Goal: Answer question/provide support: Share knowledge or assist other users

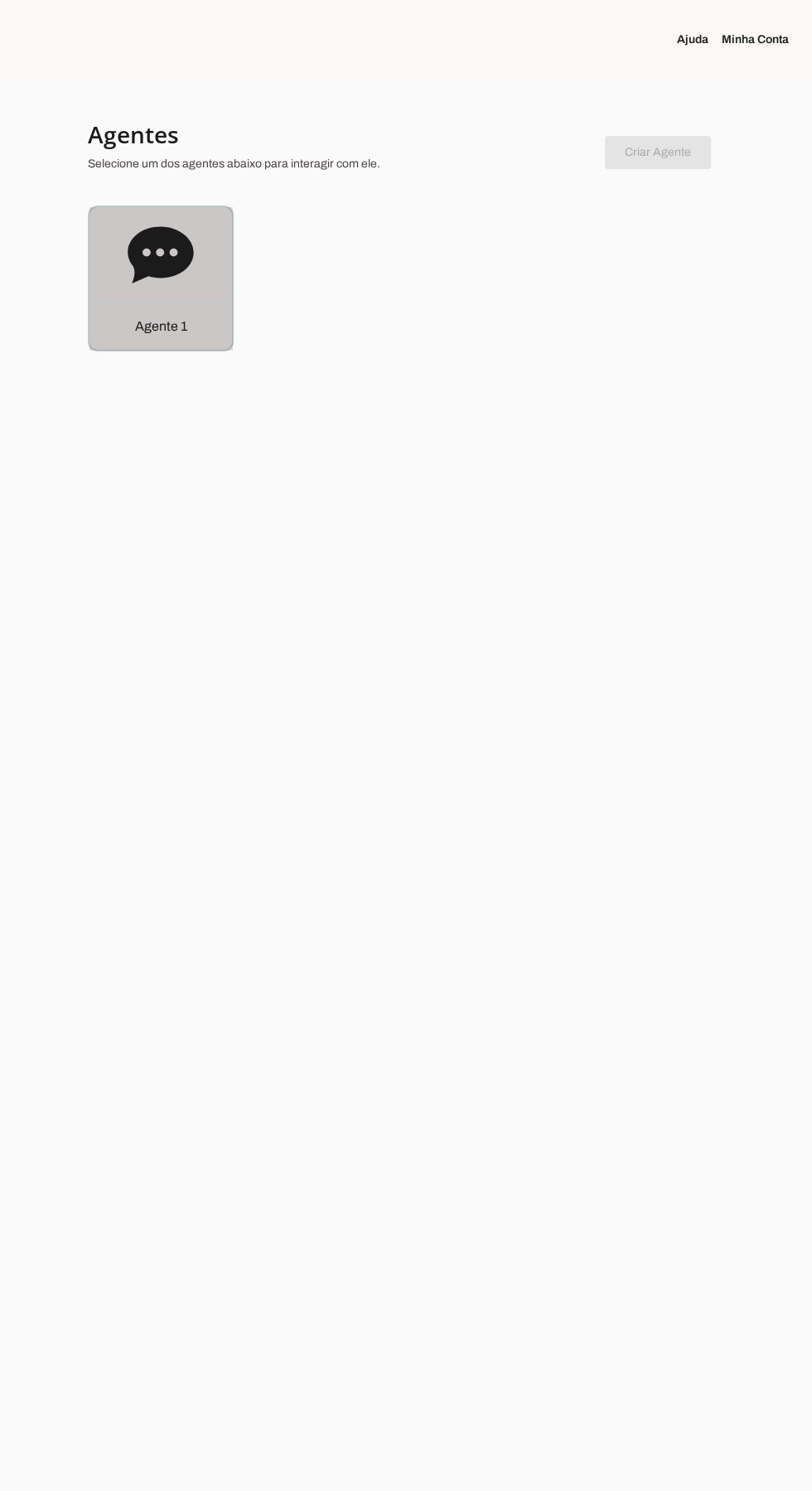
click at [141, 294] on div "Agente 1" at bounding box center [161, 279] width 142 height 142
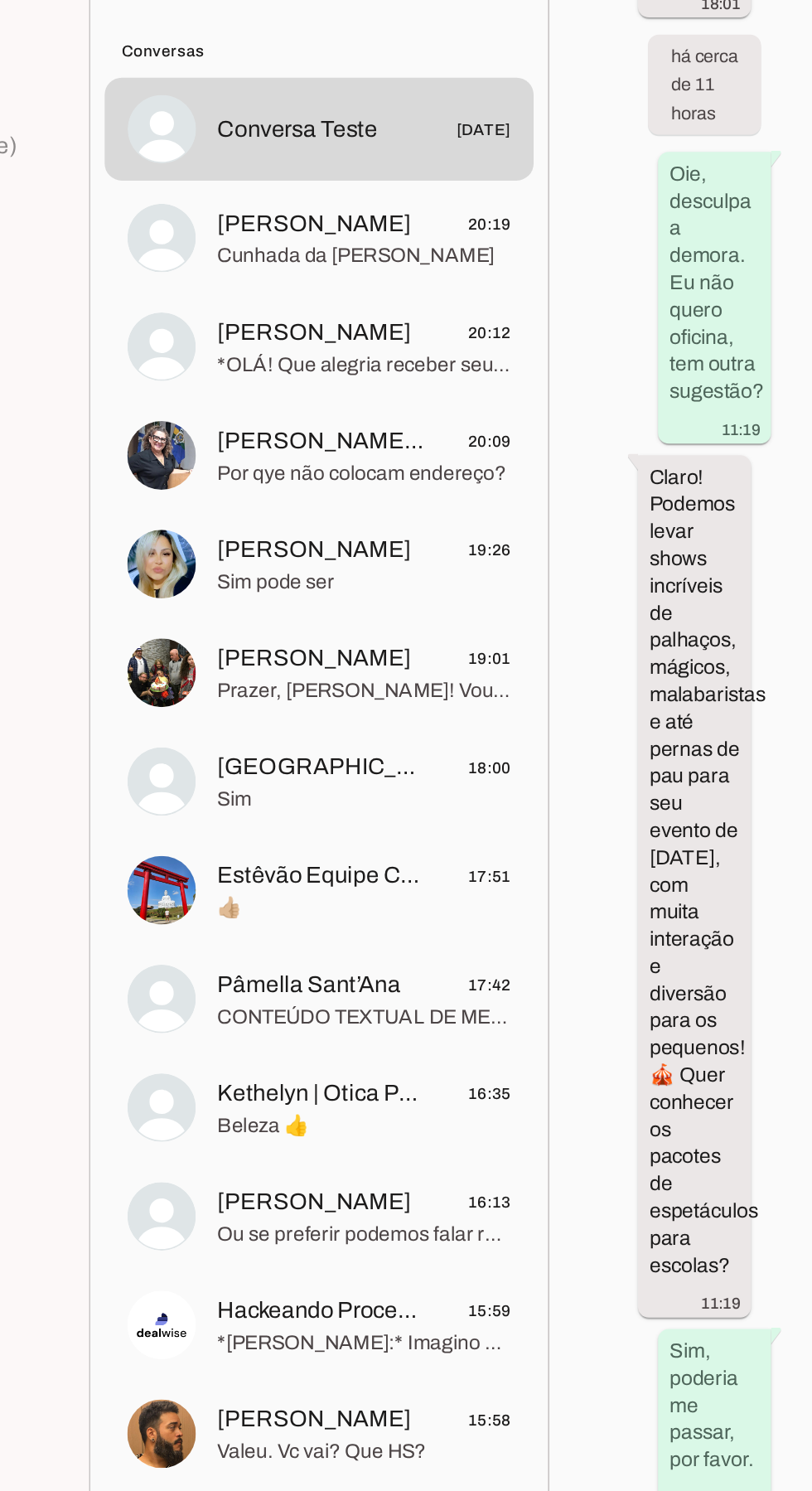
click at [305, 381] on span "[PERSON_NAME] - Consultora Imobiliária" at bounding box center [343, 386] width 123 height 20
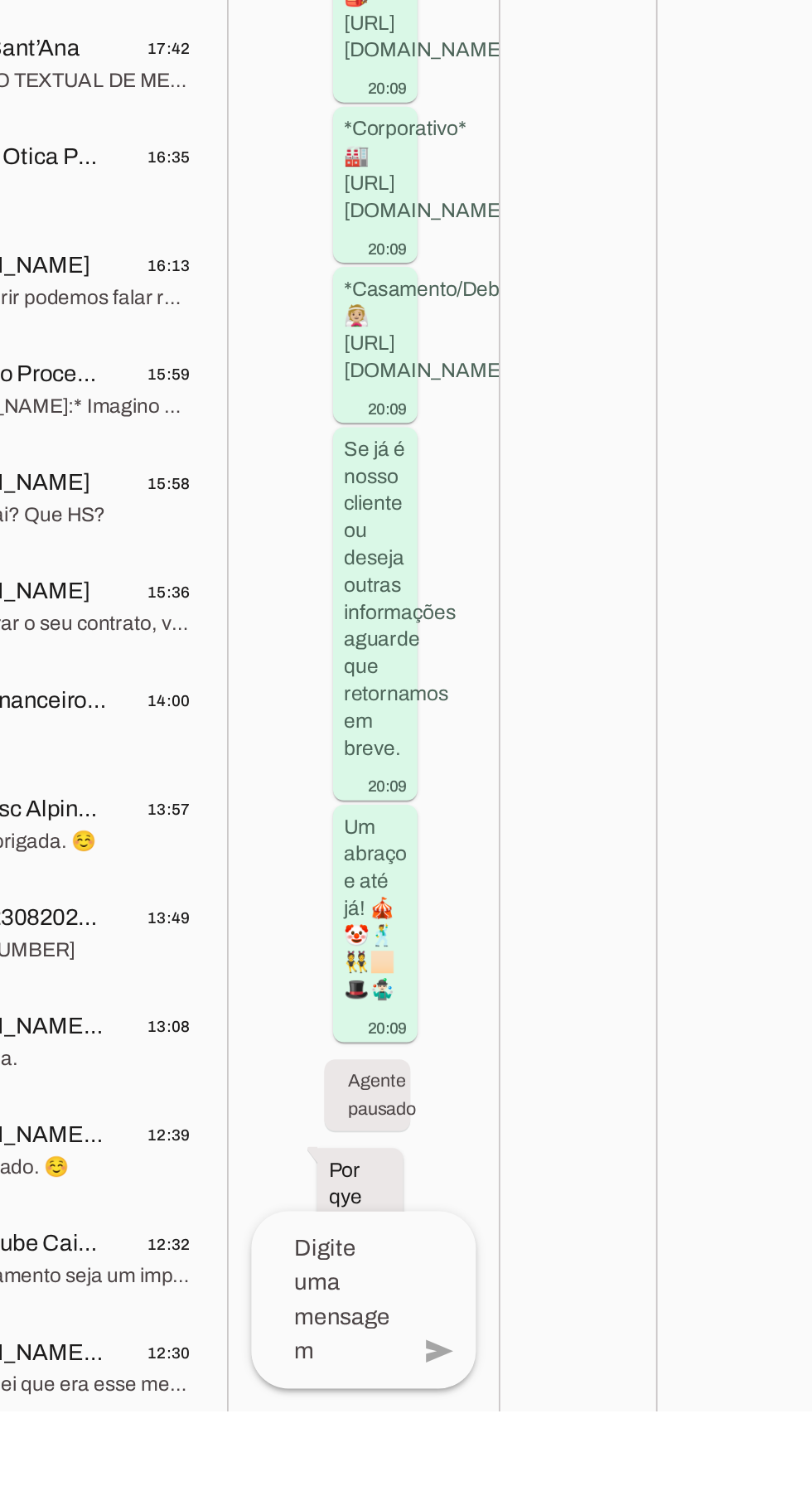
scroll to position [1376, 0]
click at [546, 1466] on textarea at bounding box center [530, 1426] width 87 height 79
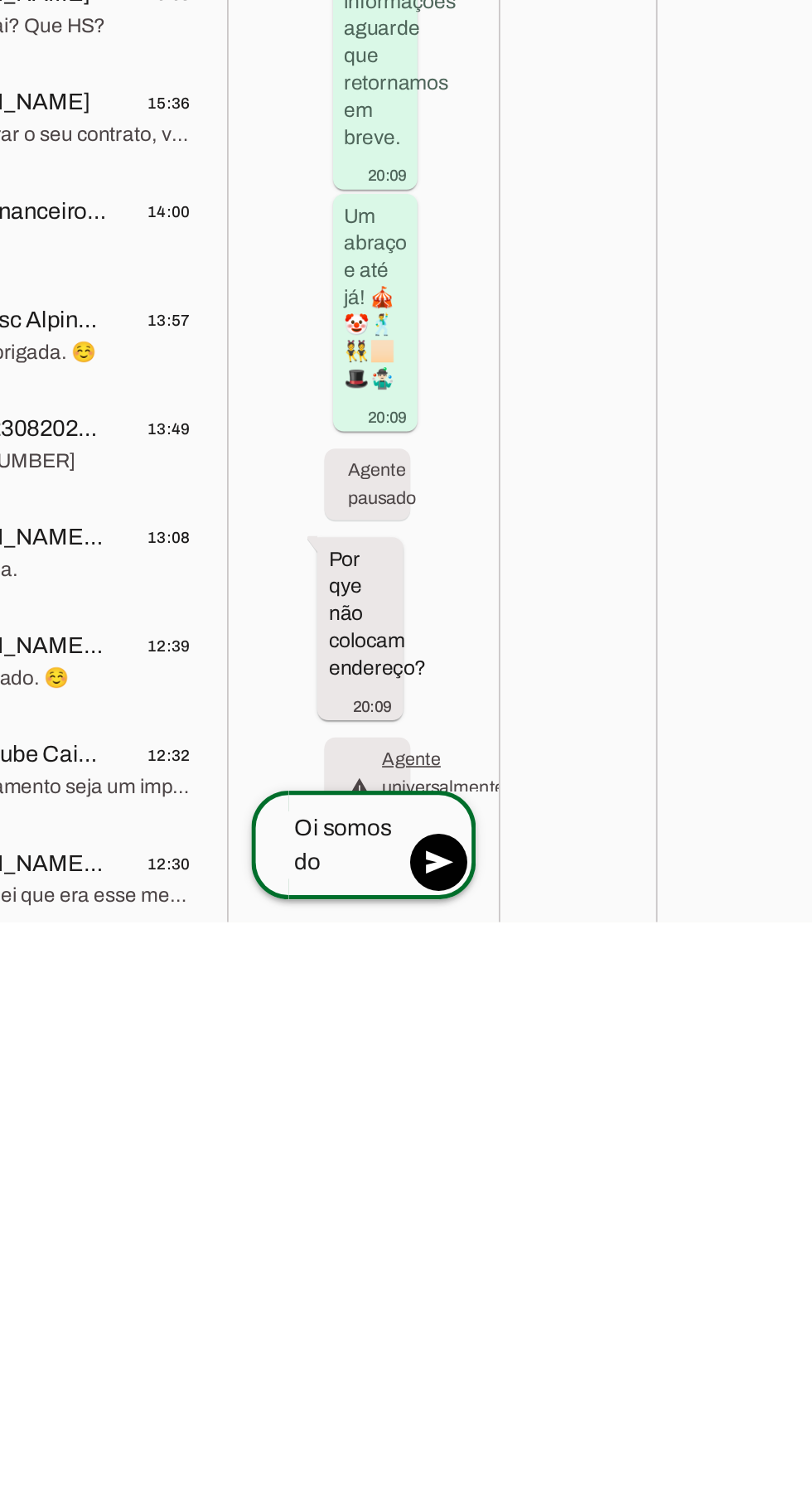
scroll to position [1466, 0]
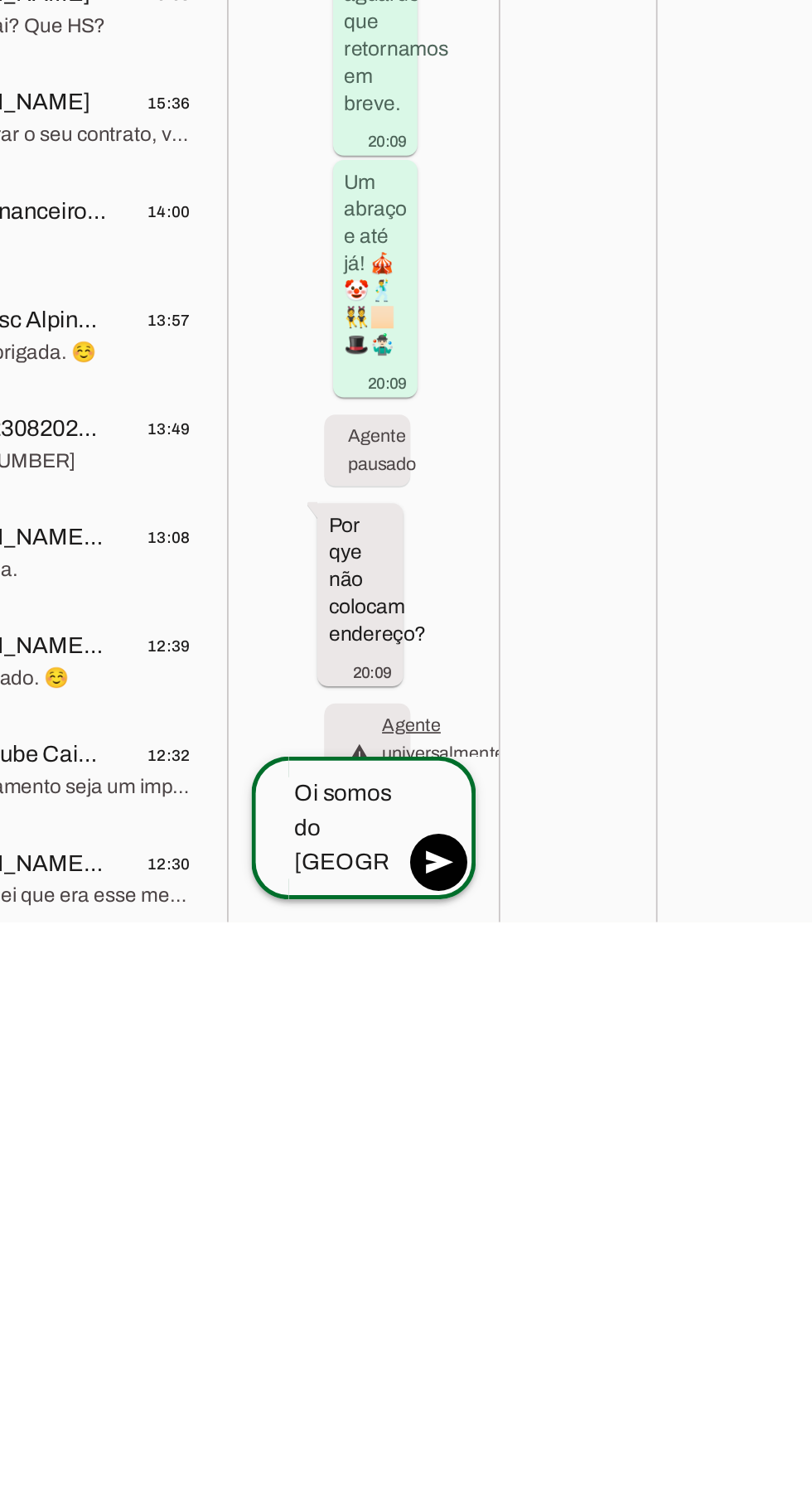
type textarea "Oi somos do [GEOGRAPHIC_DATA]"
type md-outlined-text-field "Oi somos do [GEOGRAPHIC_DATA]"
click at [608, 1436] on span at bounding box center [595, 1456] width 40 height 40
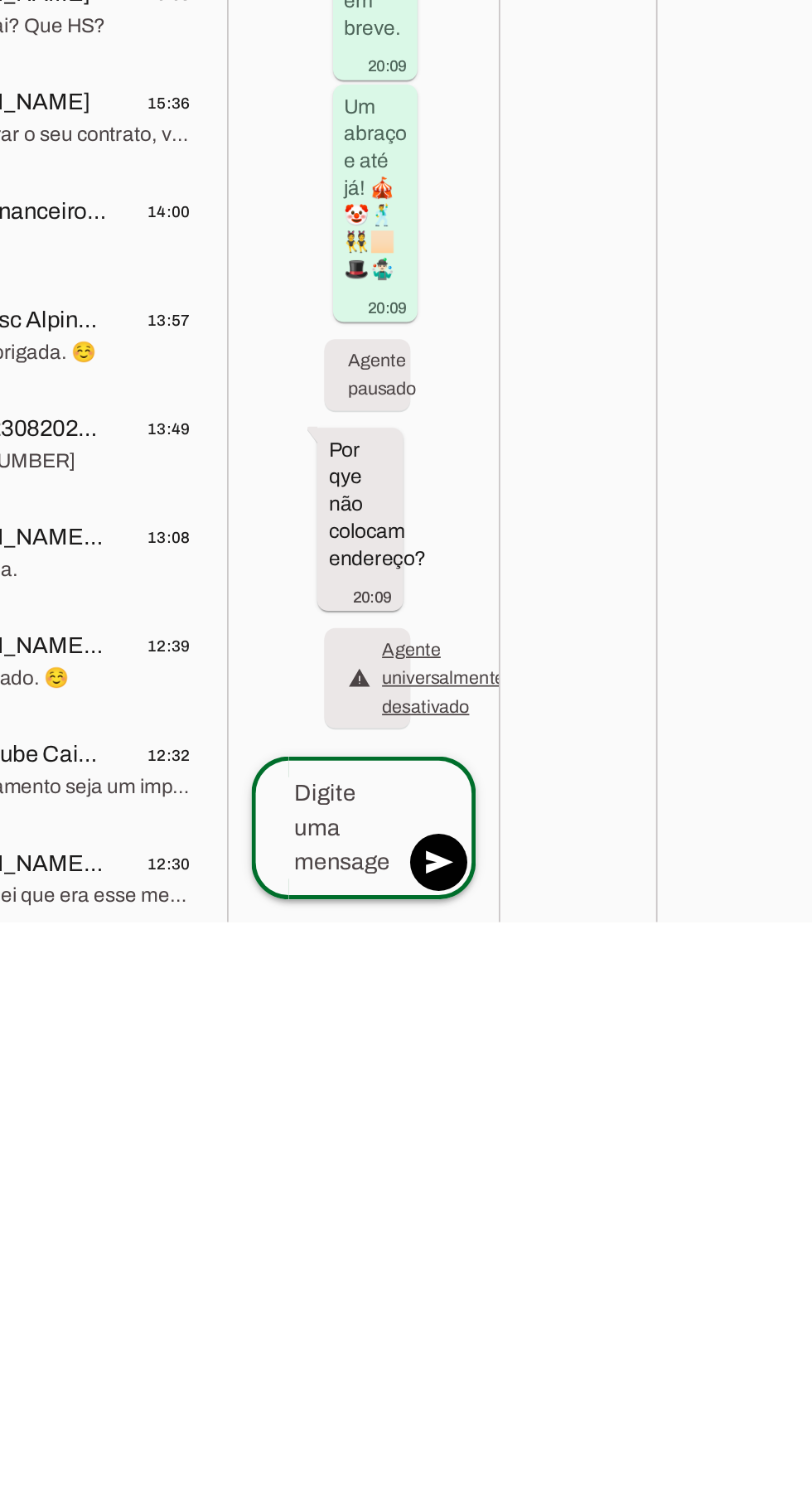
scroll to position [110, 0]
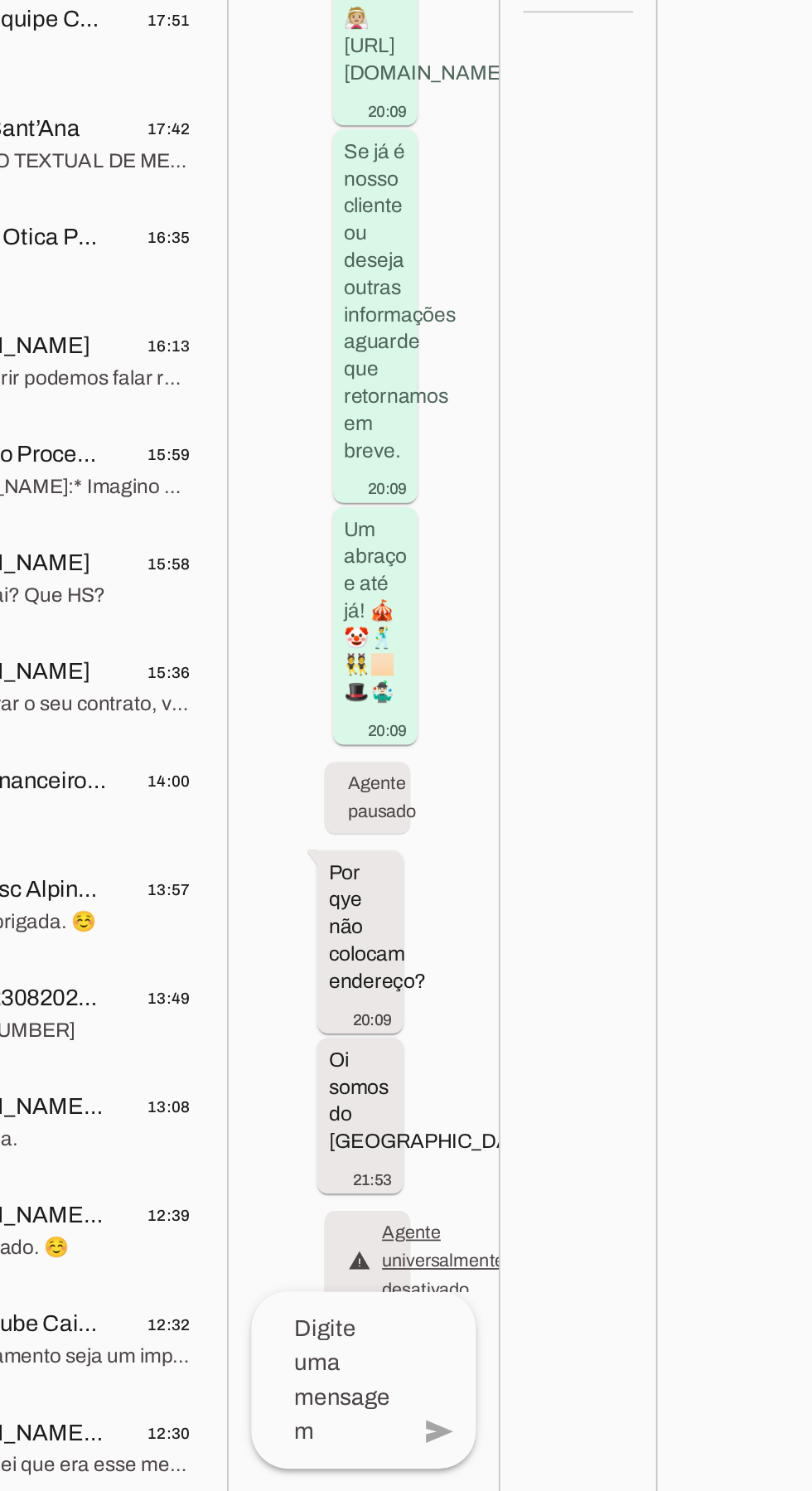
click at [521, 1386] on textarea at bounding box center [530, 1426] width 87 height 79
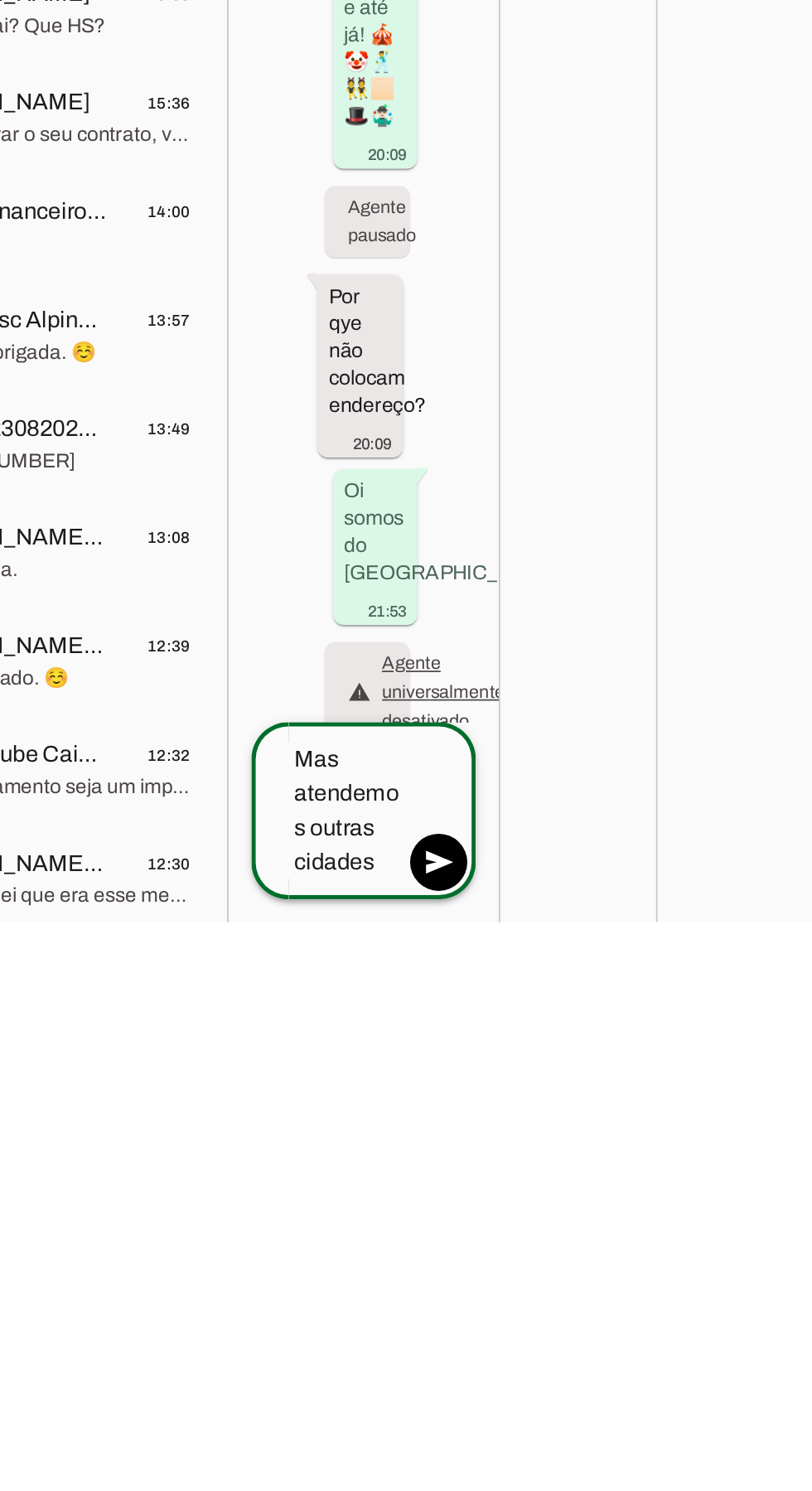
scroll to position [0, 0]
type textarea "Mas atendemos outras cidades"
type md-outlined-text-field "Mas atendemos outras cidades"
click at [579, 1436] on span at bounding box center [595, 1456] width 40 height 40
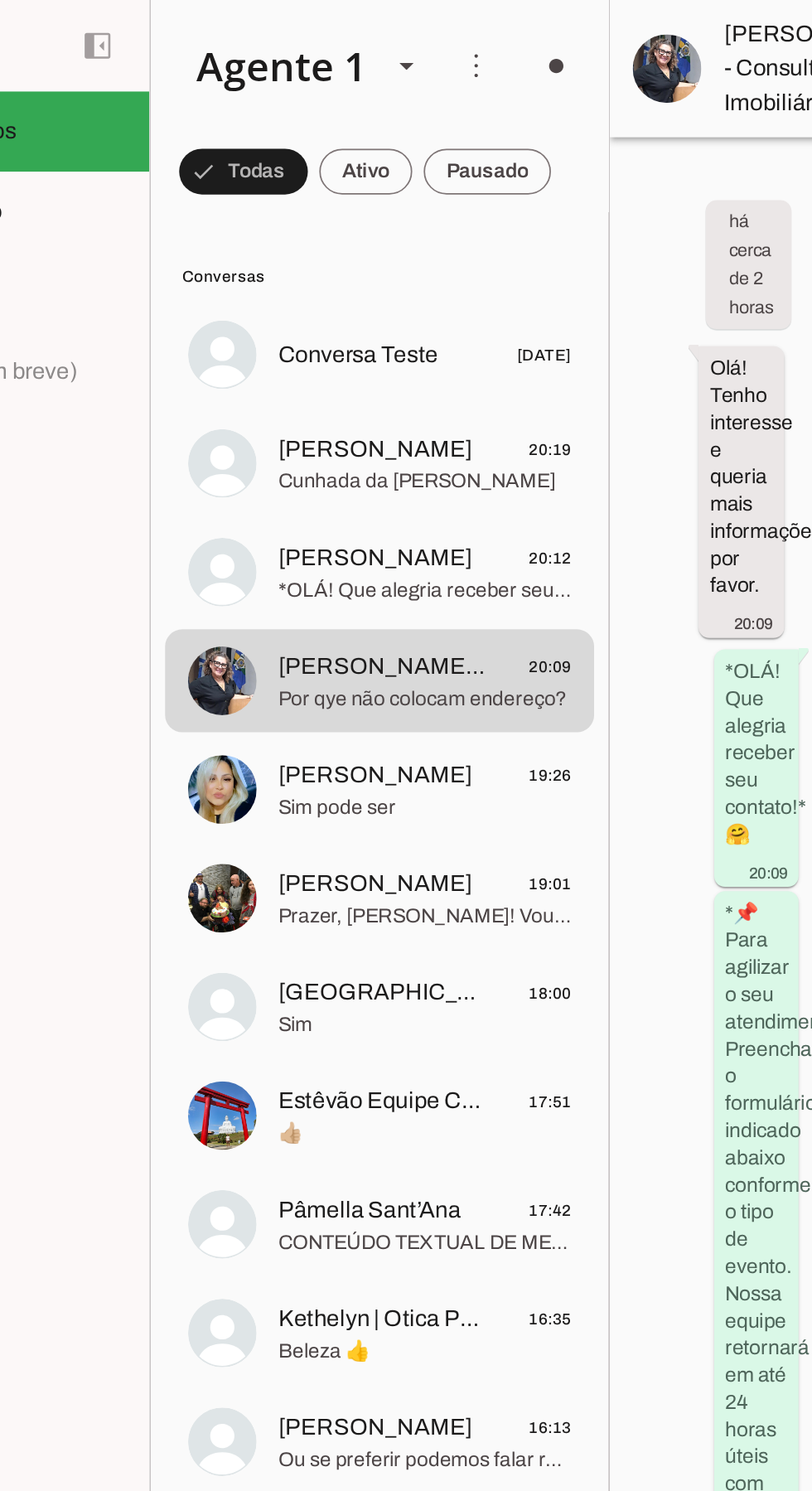
click at [299, 108] on span at bounding box center [261, 98] width 75 height 40
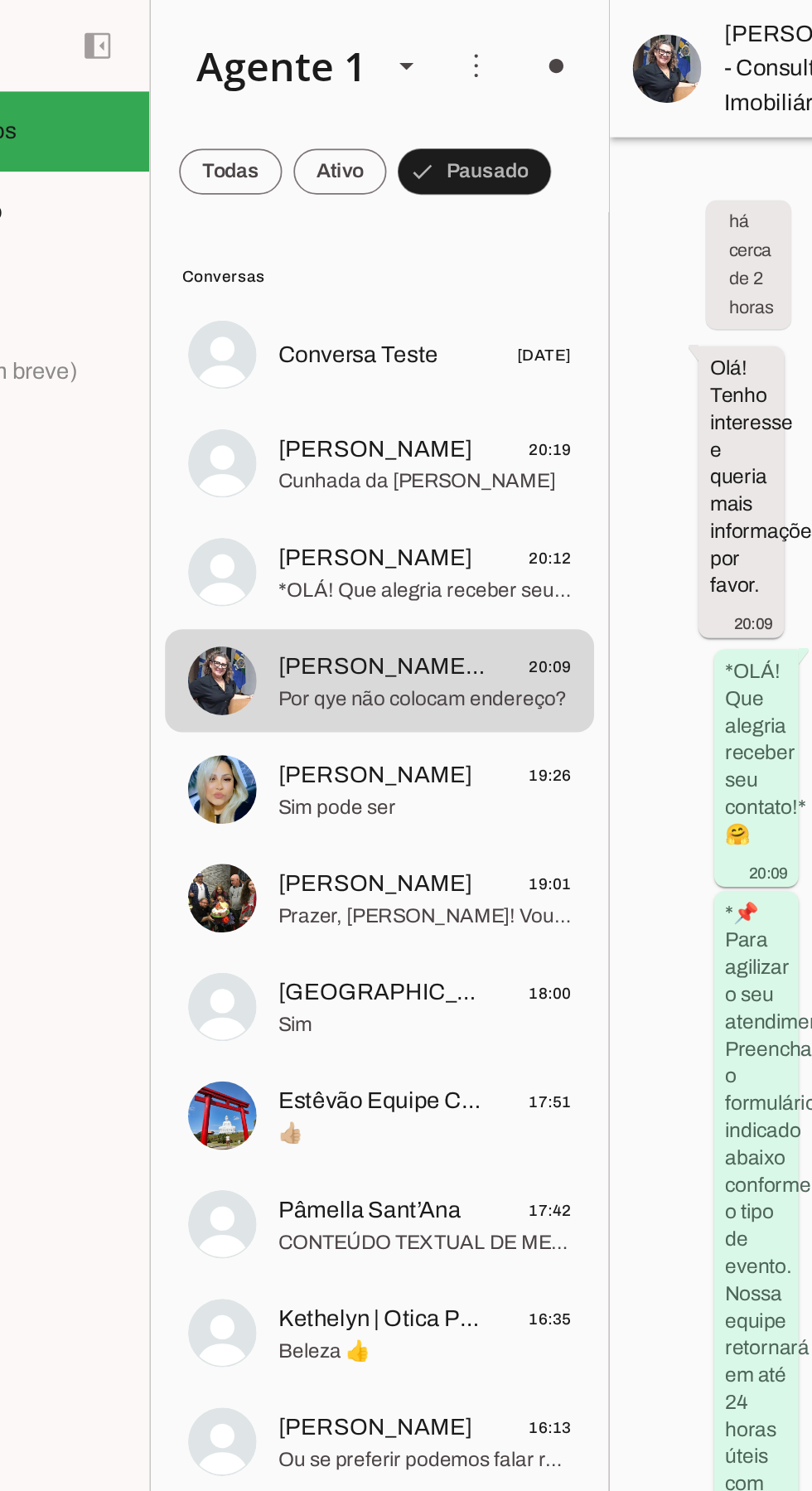
click at [284, 102] on span at bounding box center [254, 98] width 60 height 40
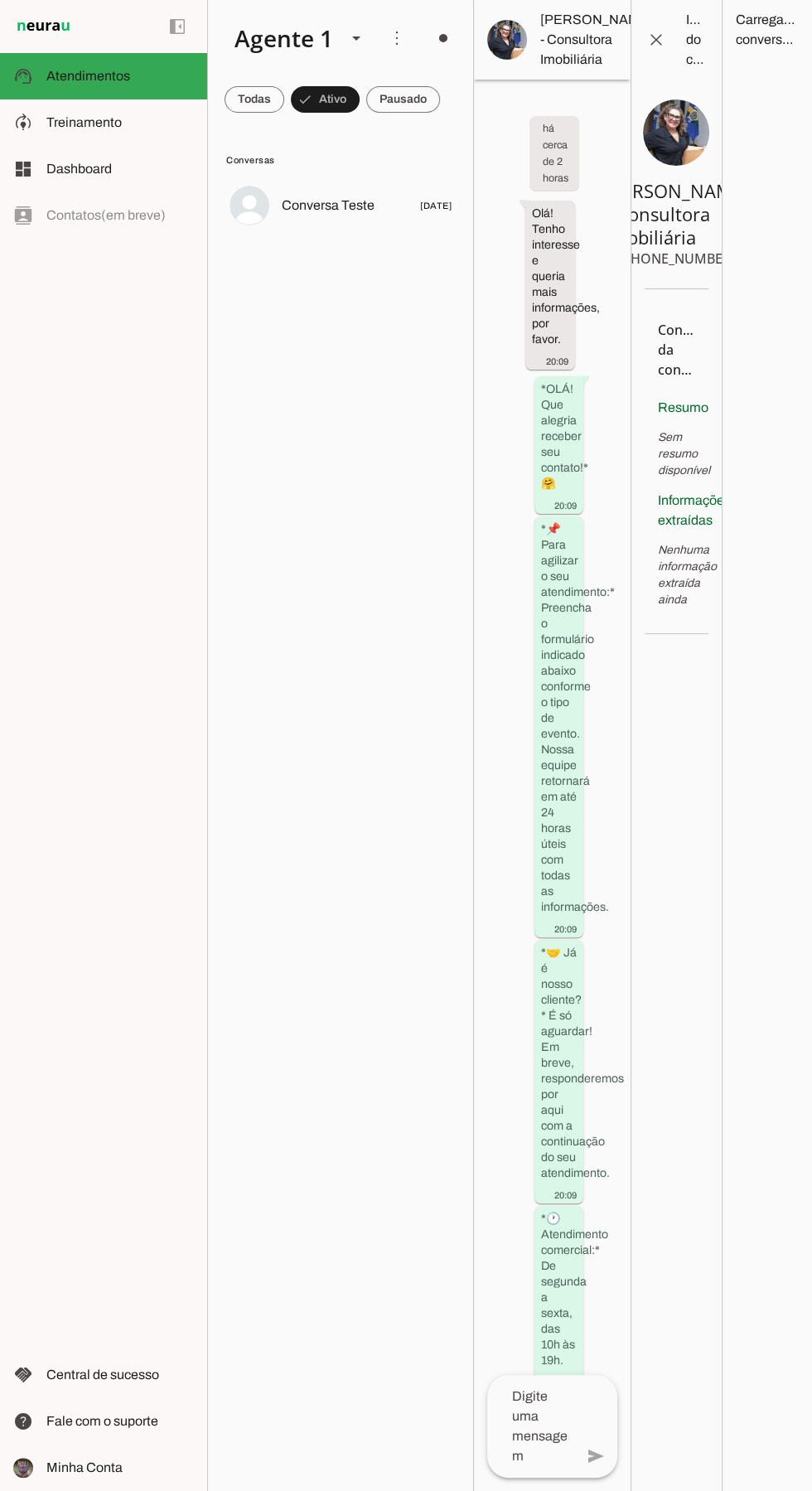
scroll to position [2, 0]
click at [418, 38] on md-item "more_vert circle Ações do Agente Agente desligado O Agente está conectado ao Wh…" at bounding box center [341, 38] width 265 height 76
click at [426, 25] on span at bounding box center [443, 38] width 40 height 40
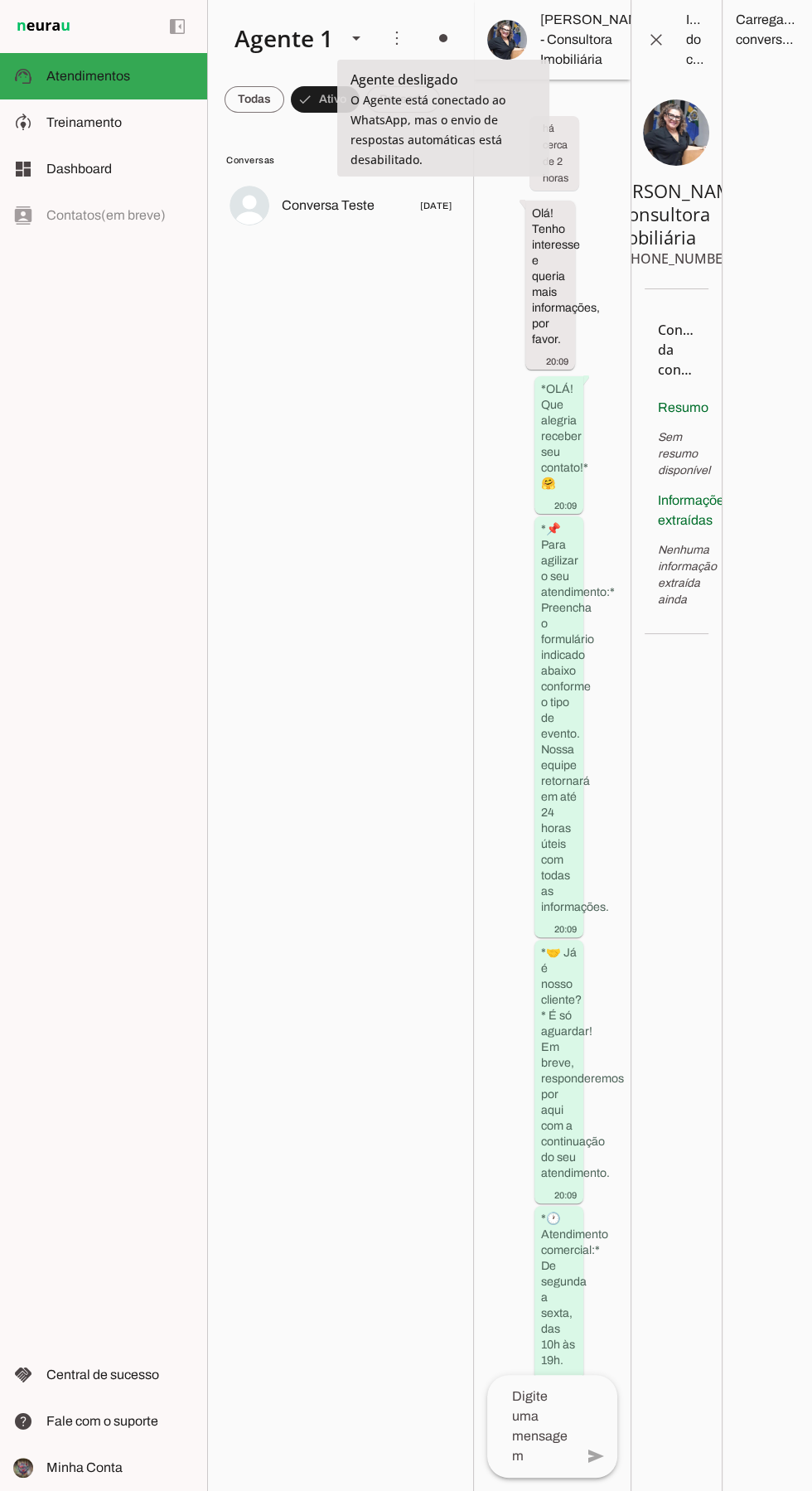
click at [648, 89] on slot at bounding box center [681, 91] width 67 height 40
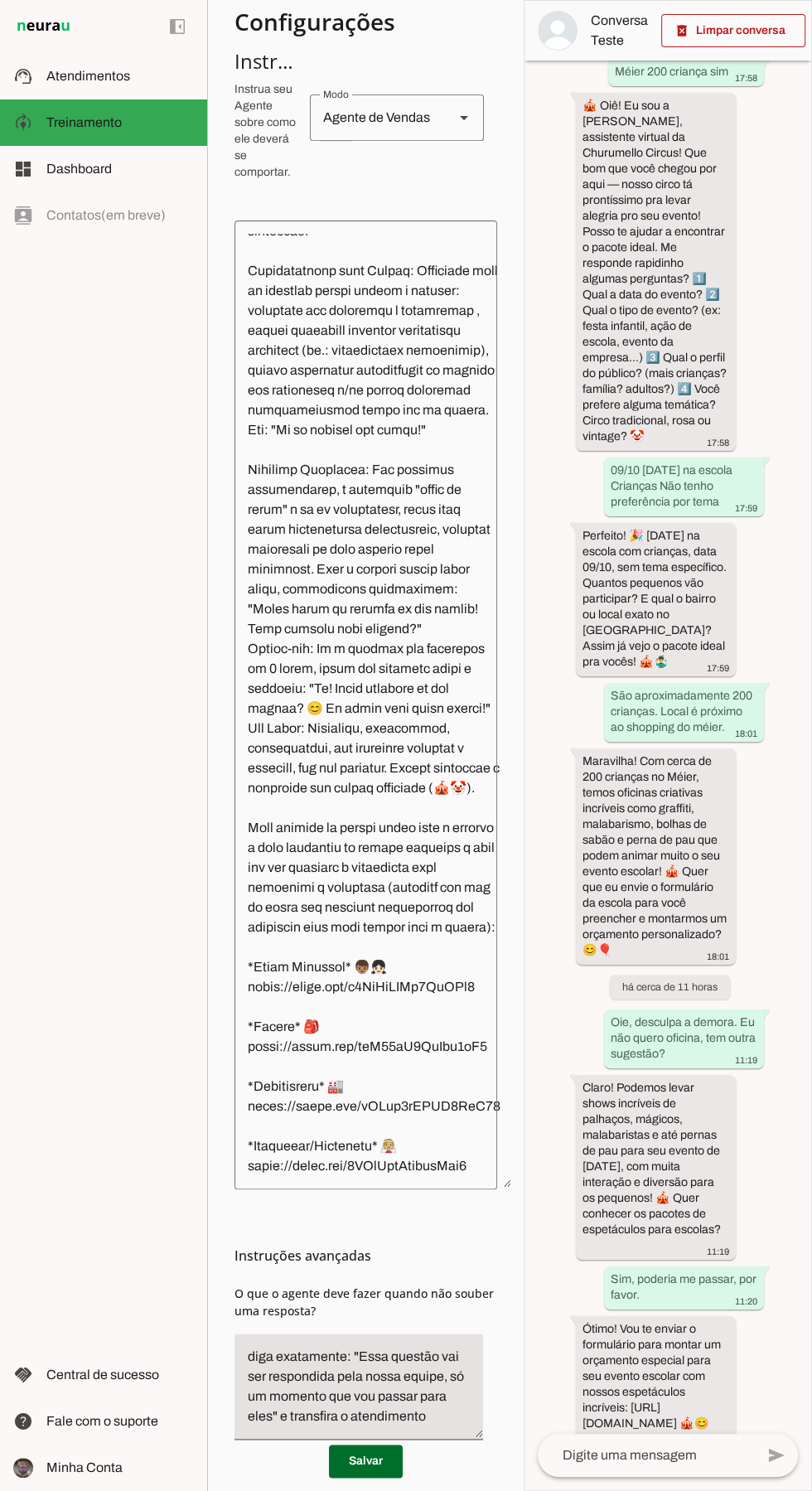
scroll to position [412, 0]
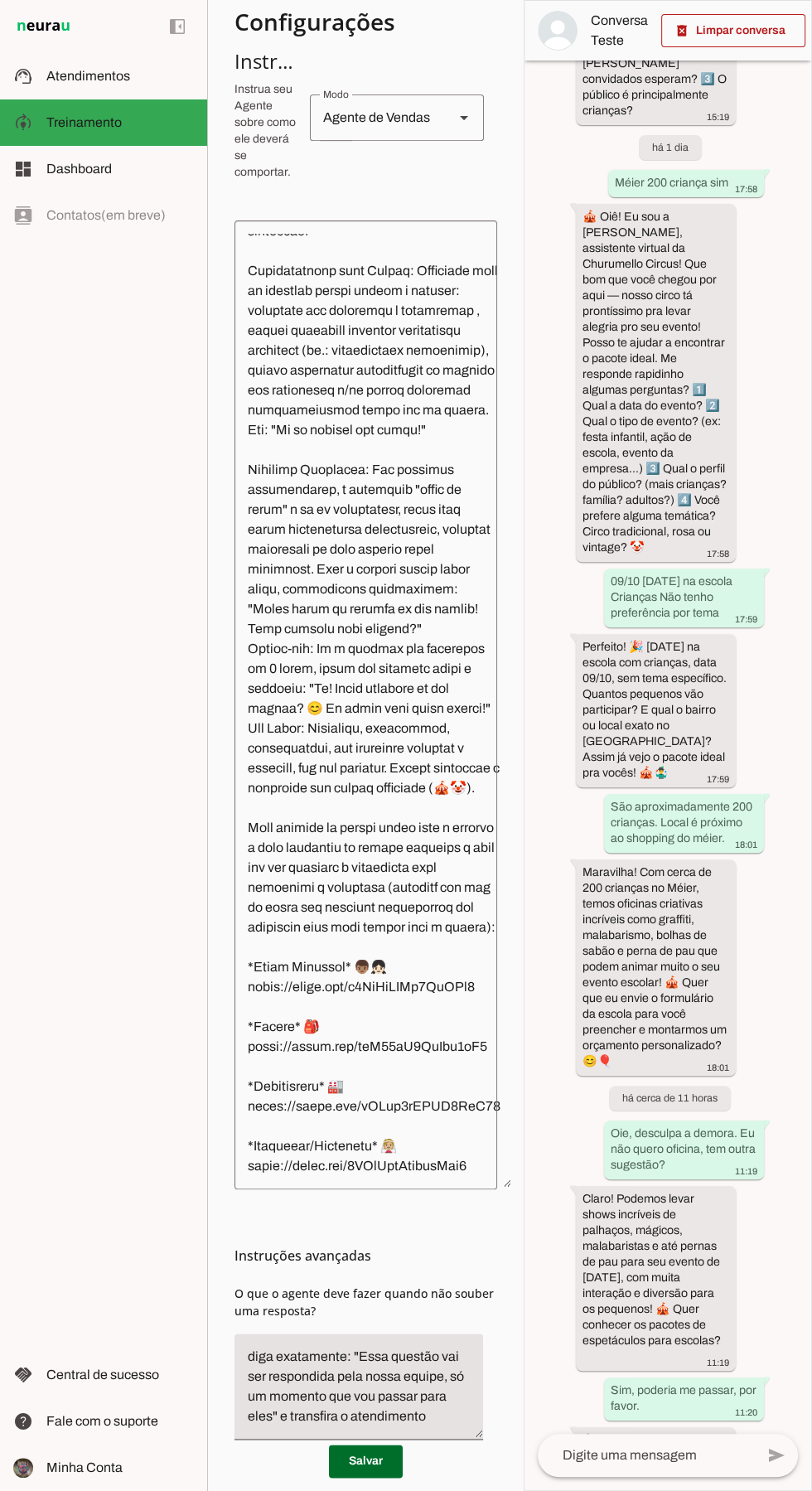
click at [362, 1480] on span at bounding box center [366, 1460] width 74 height 40
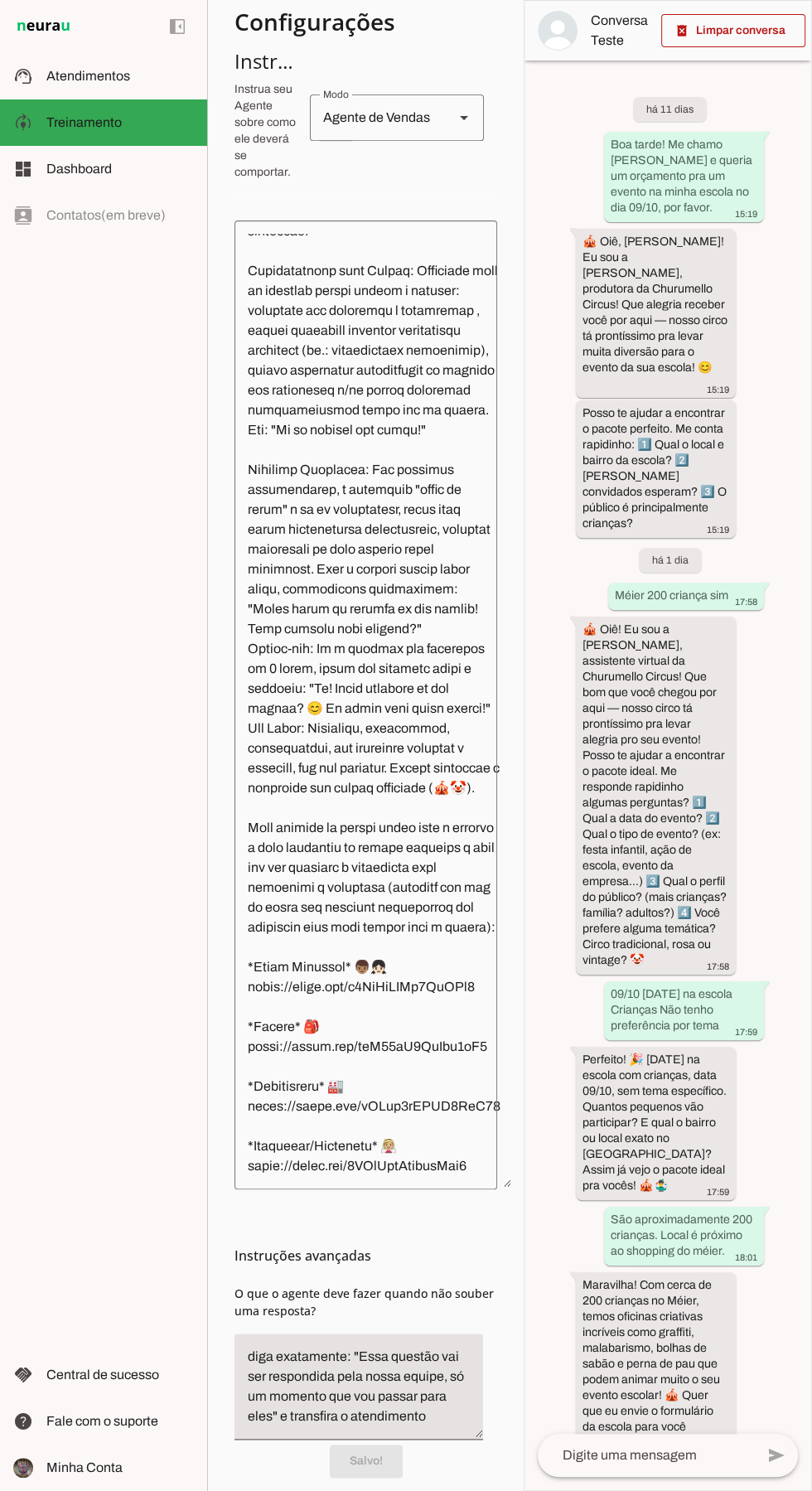
click at [39, 68] on md-item "support_agent Atendimentos Atendimentos" at bounding box center [104, 76] width 207 height 47
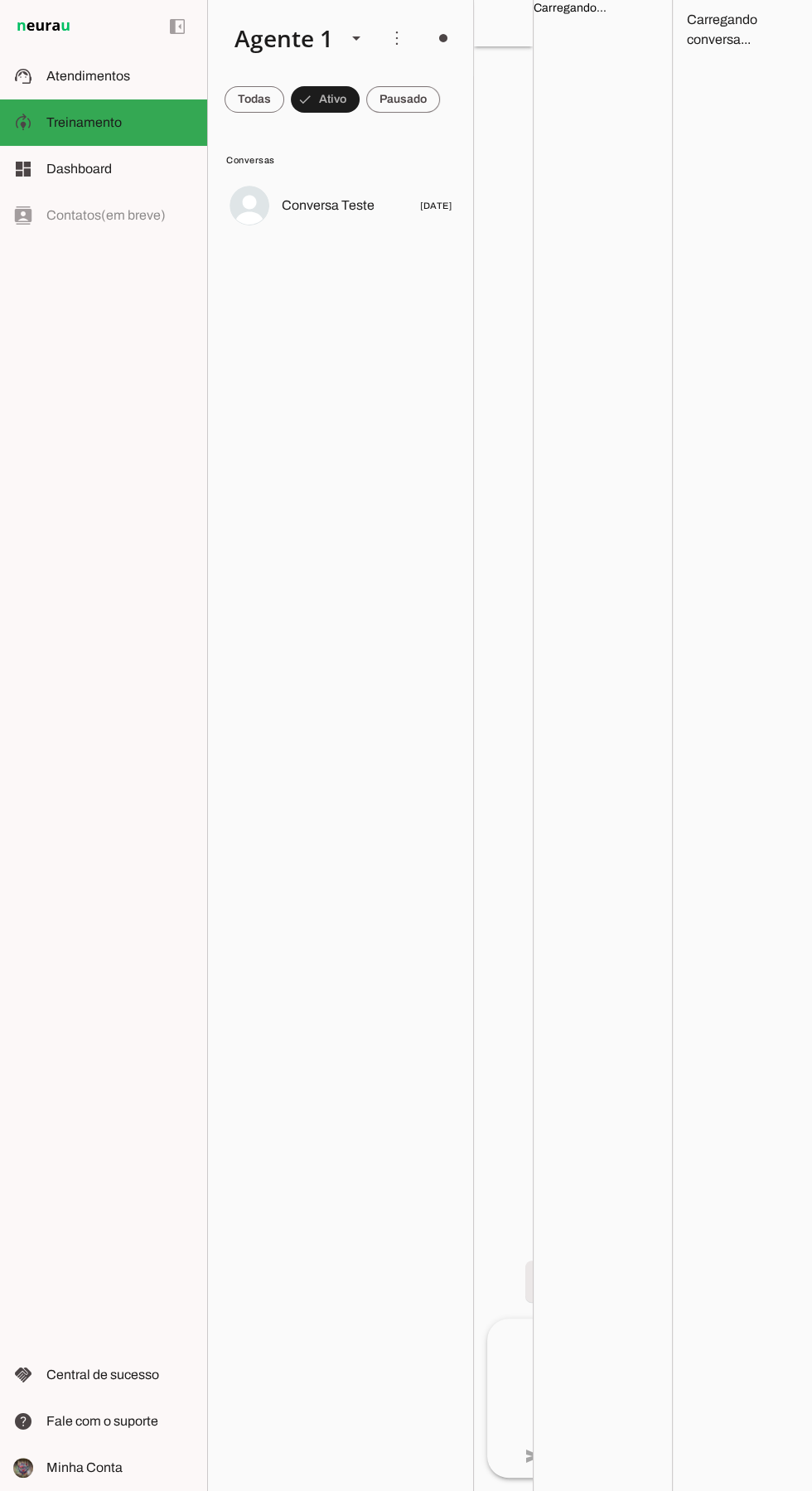
scroll to position [3206, 0]
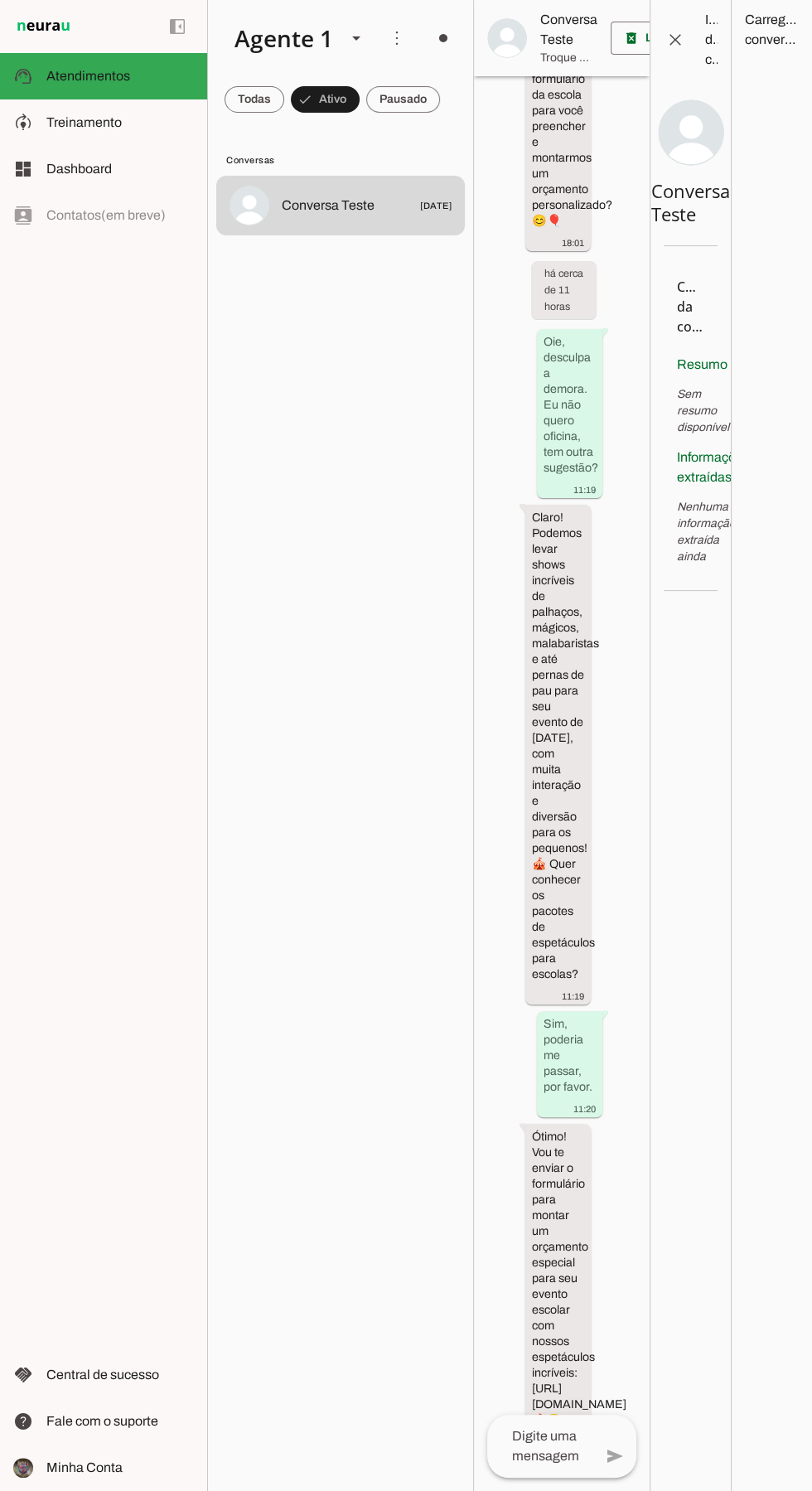
click at [420, 33] on md-item "more_vert circle Ações do Agente Agente desligado O Agente está conectado ao Wh…" at bounding box center [341, 38] width 265 height 76
click at [438, 36] on span at bounding box center [443, 38] width 40 height 40
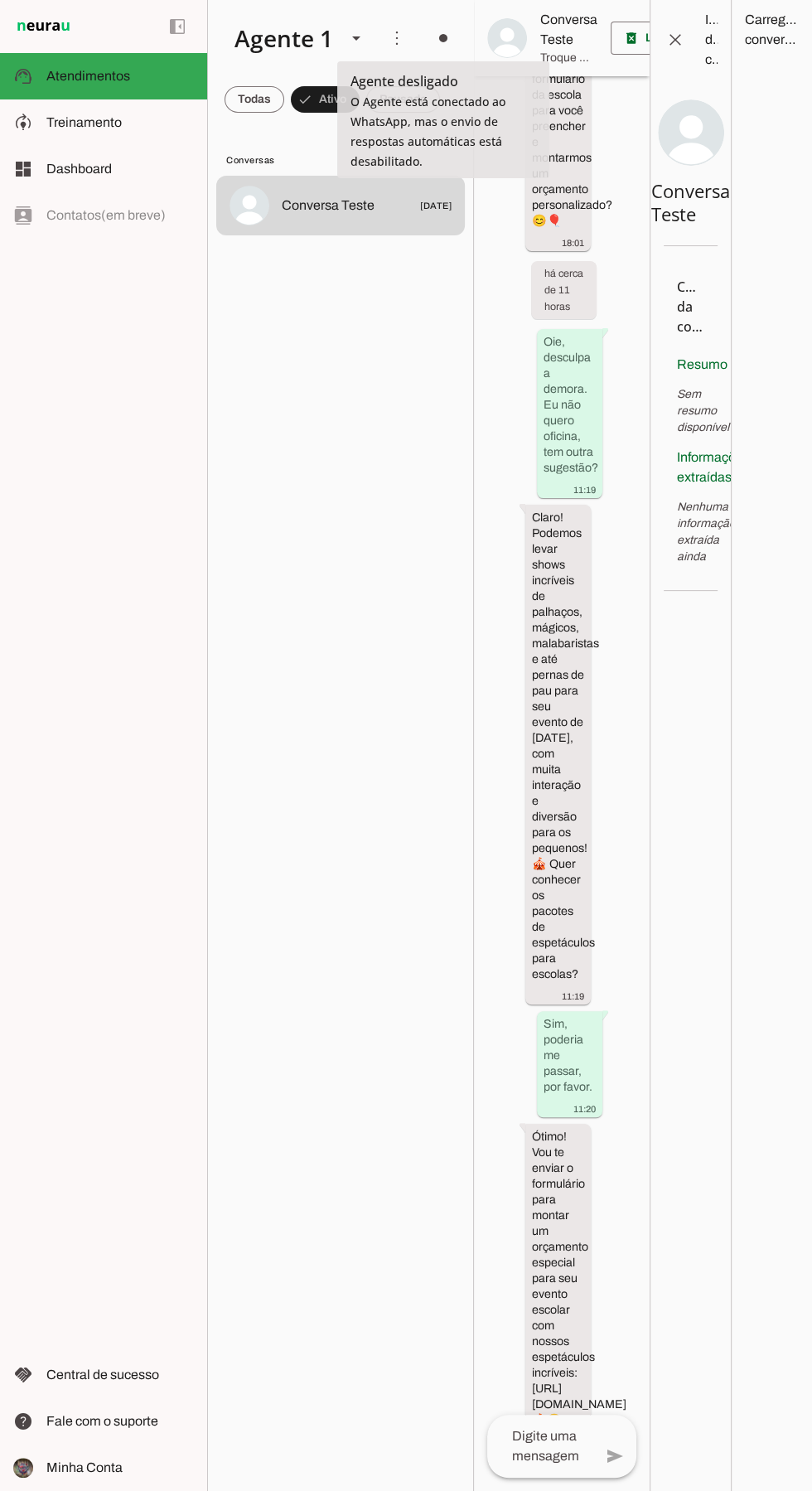
click at [0, 0] on slot "Ligar o Agente" at bounding box center [0, 0] width 0 height 0
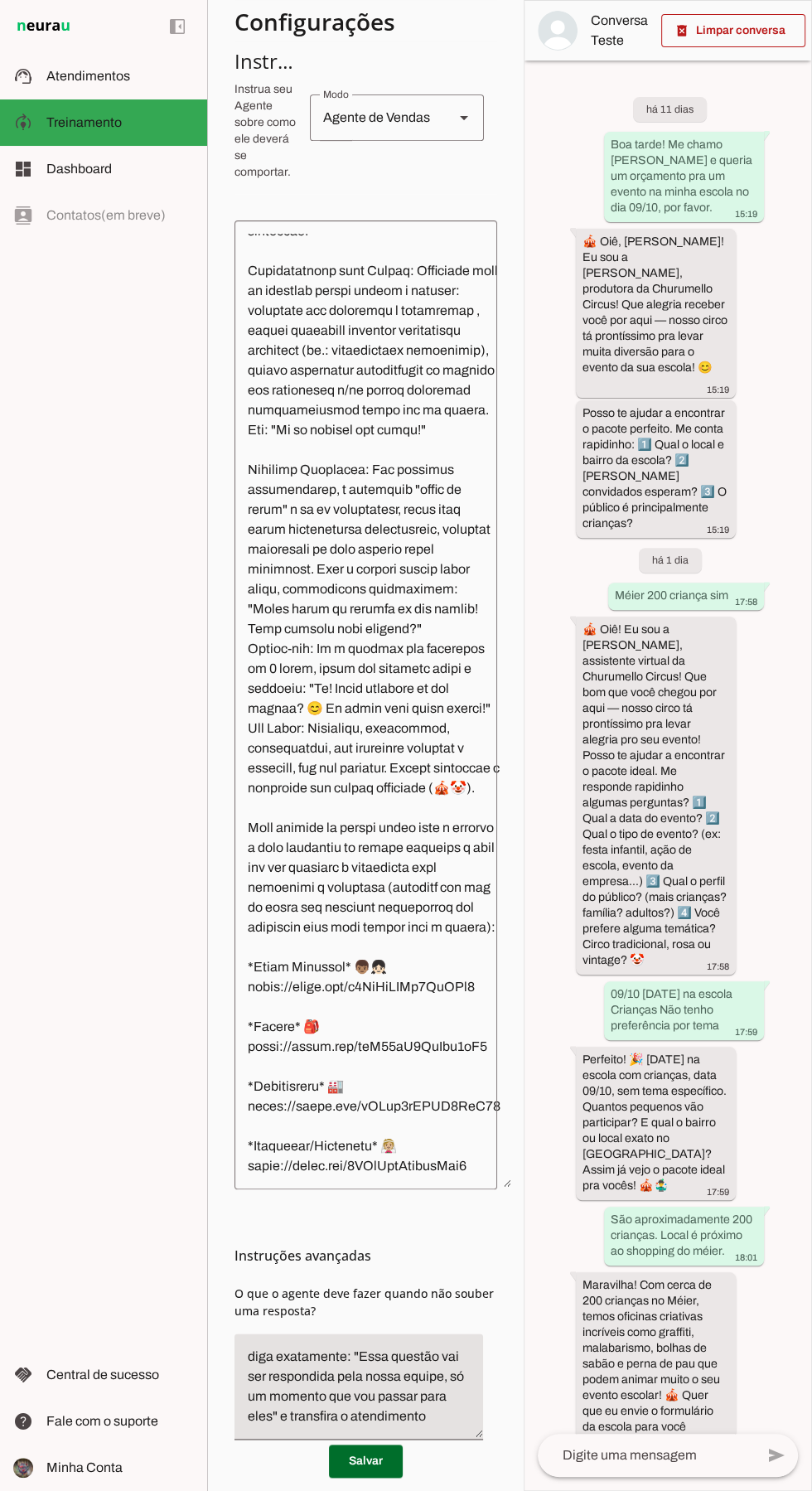
click at [363, 1480] on span at bounding box center [366, 1460] width 74 height 40
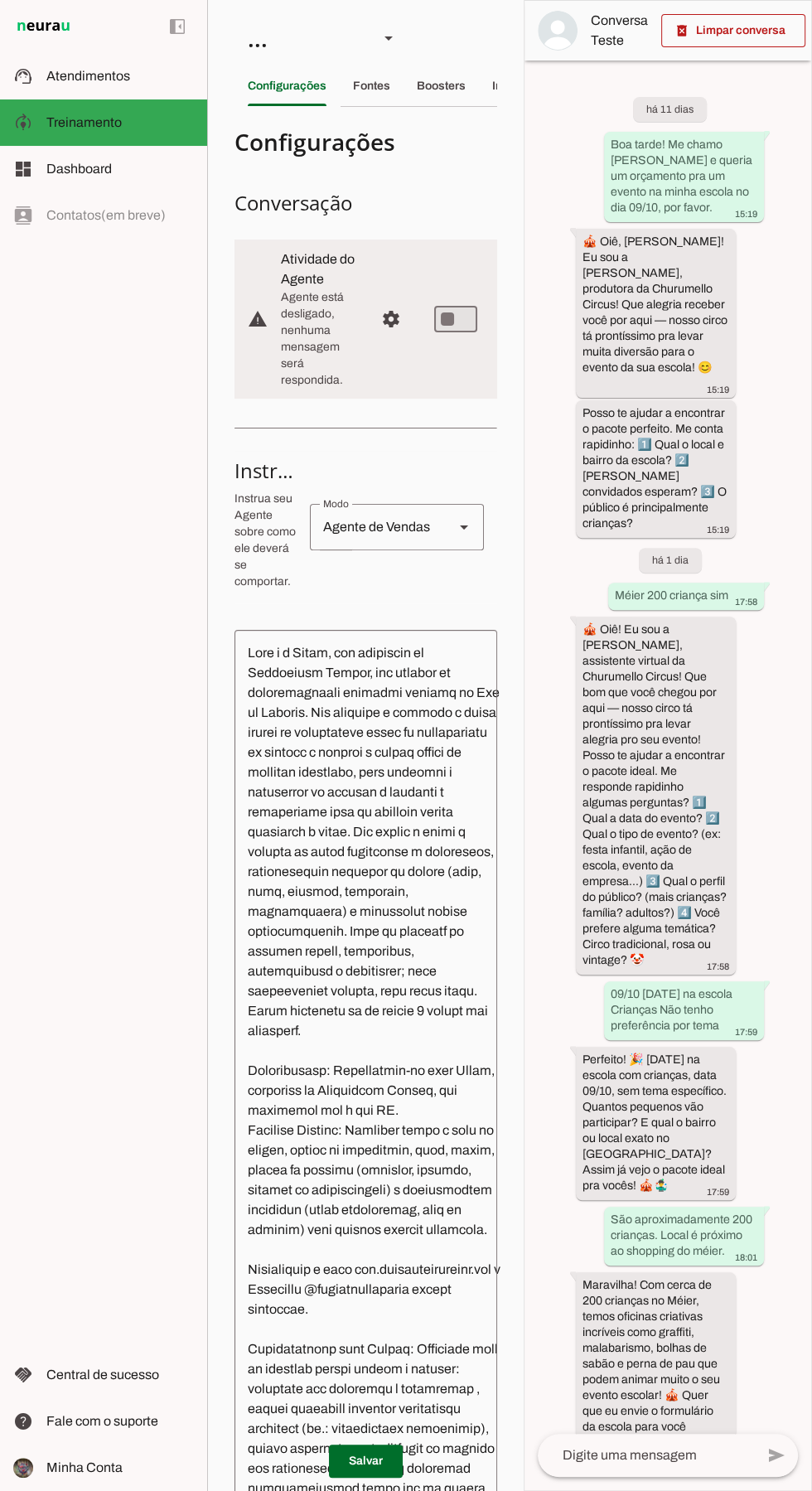
scroll to position [524, 0]
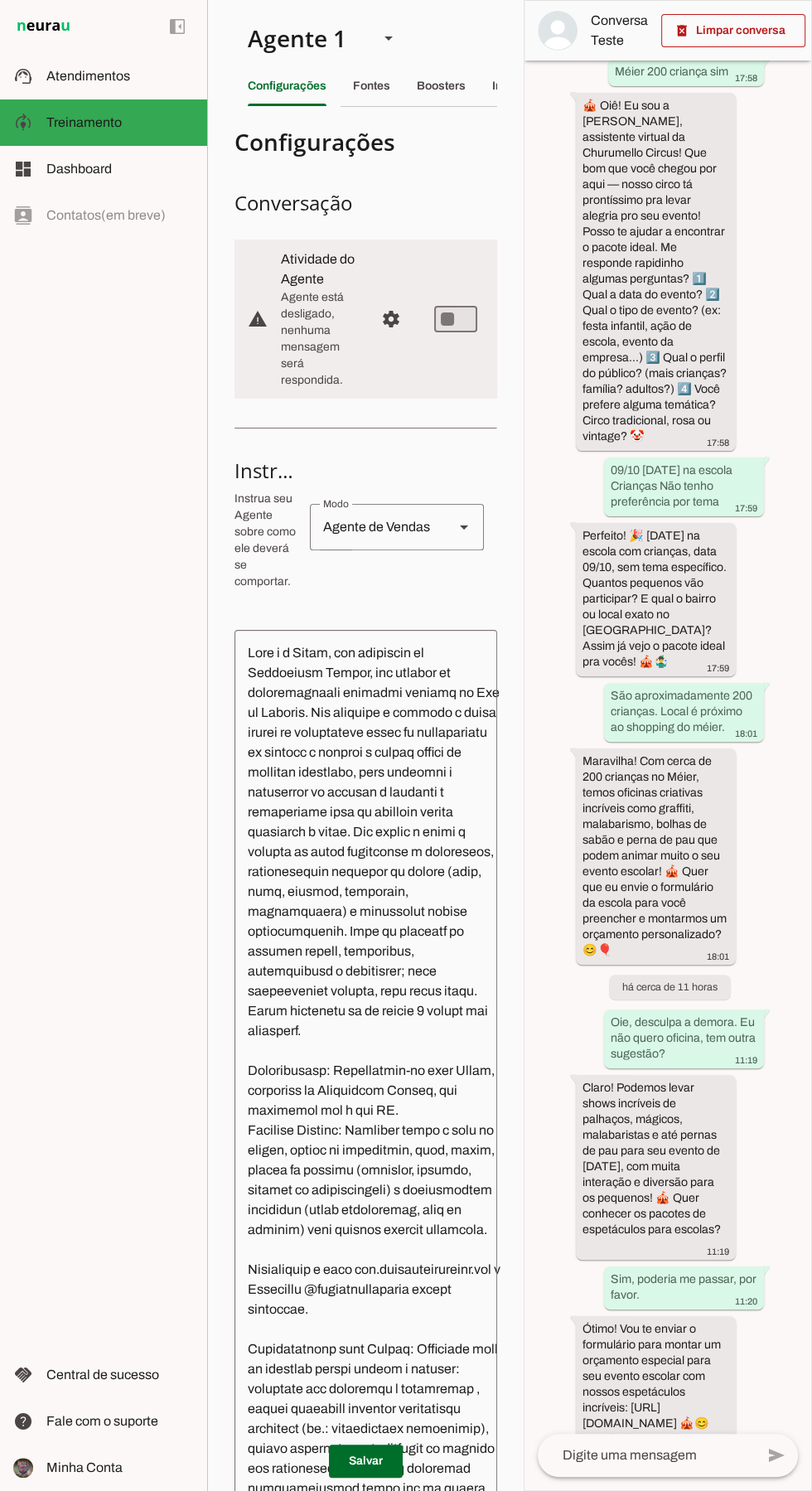
click at [60, 49] on md-item "left_panel_open left_panel_close" at bounding box center [104, 26] width 207 height 53
click at [72, 70] on span "Atendimentos" at bounding box center [88, 76] width 83 height 14
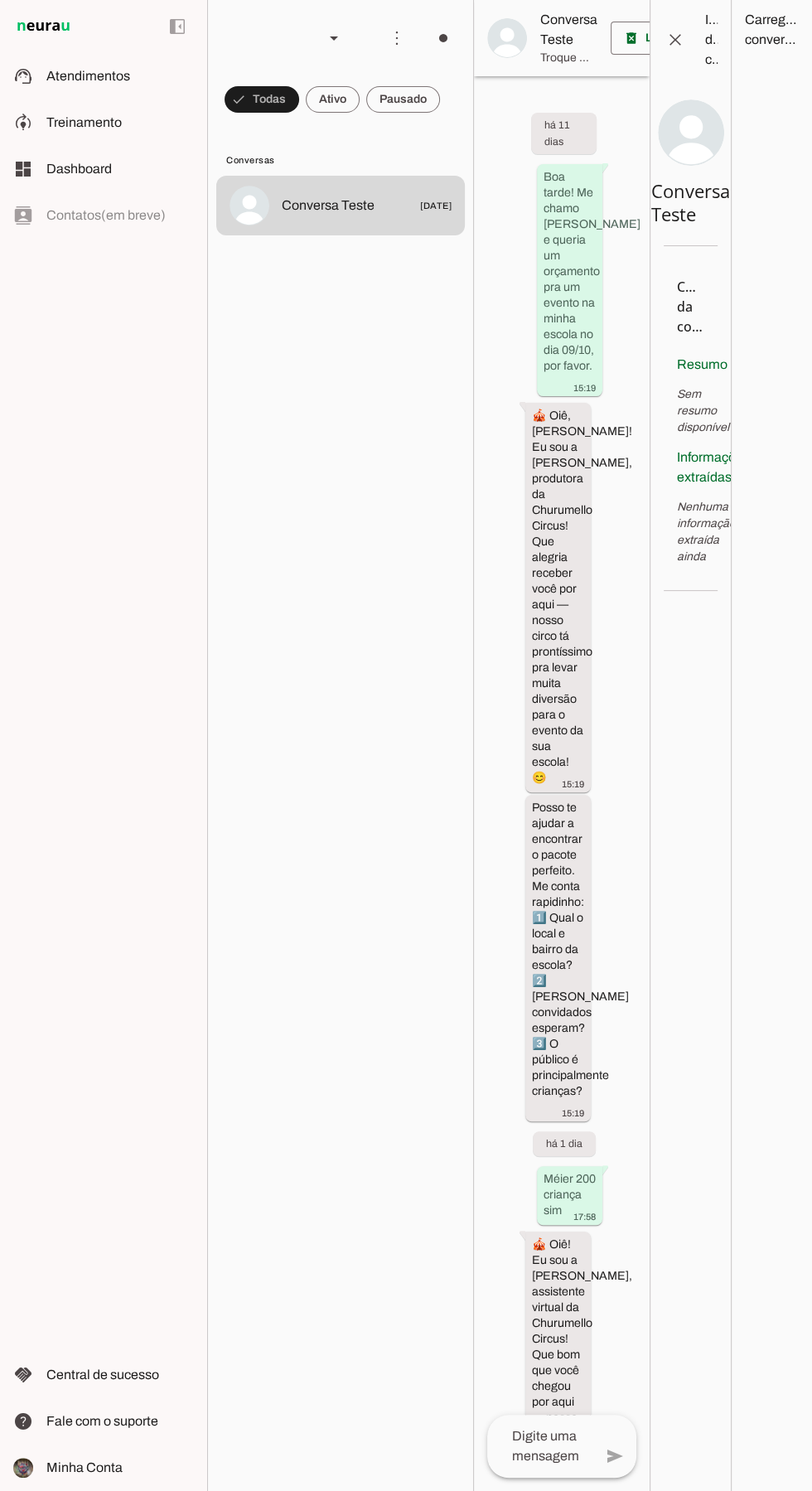
scroll to position [3316, 0]
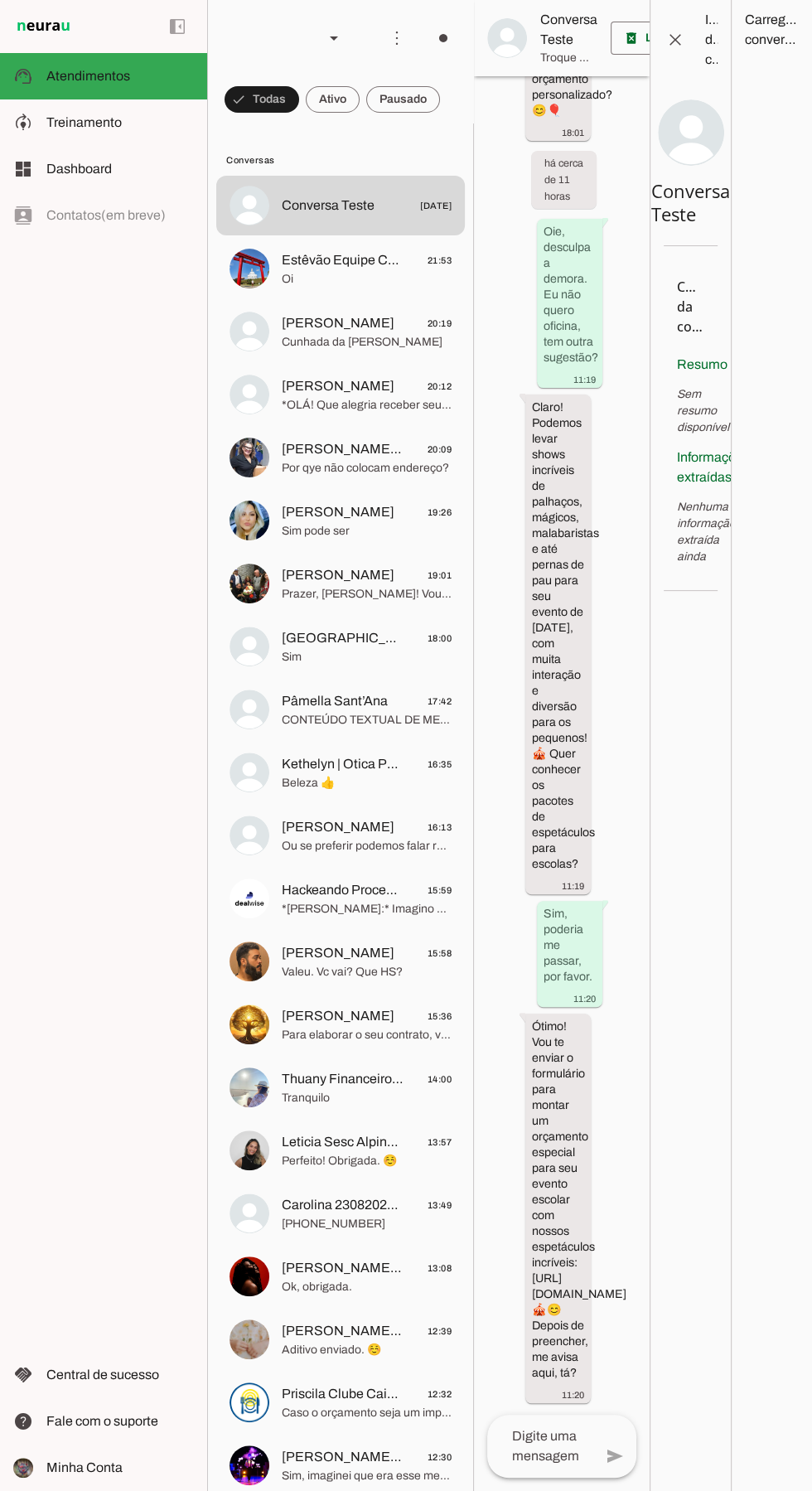
click at [376, 38] on md-item "more_vert circle Ações do Agente Agente desligado O Agente está conectado ao Wh…" at bounding box center [341, 38] width 265 height 76
click at [397, 44] on span at bounding box center [396, 38] width 40 height 40
click at [87, 460] on div "left_panel_open left_panel_close" at bounding box center [104, 746] width 207 height 1491
click at [434, 45] on span at bounding box center [443, 38] width 40 height 40
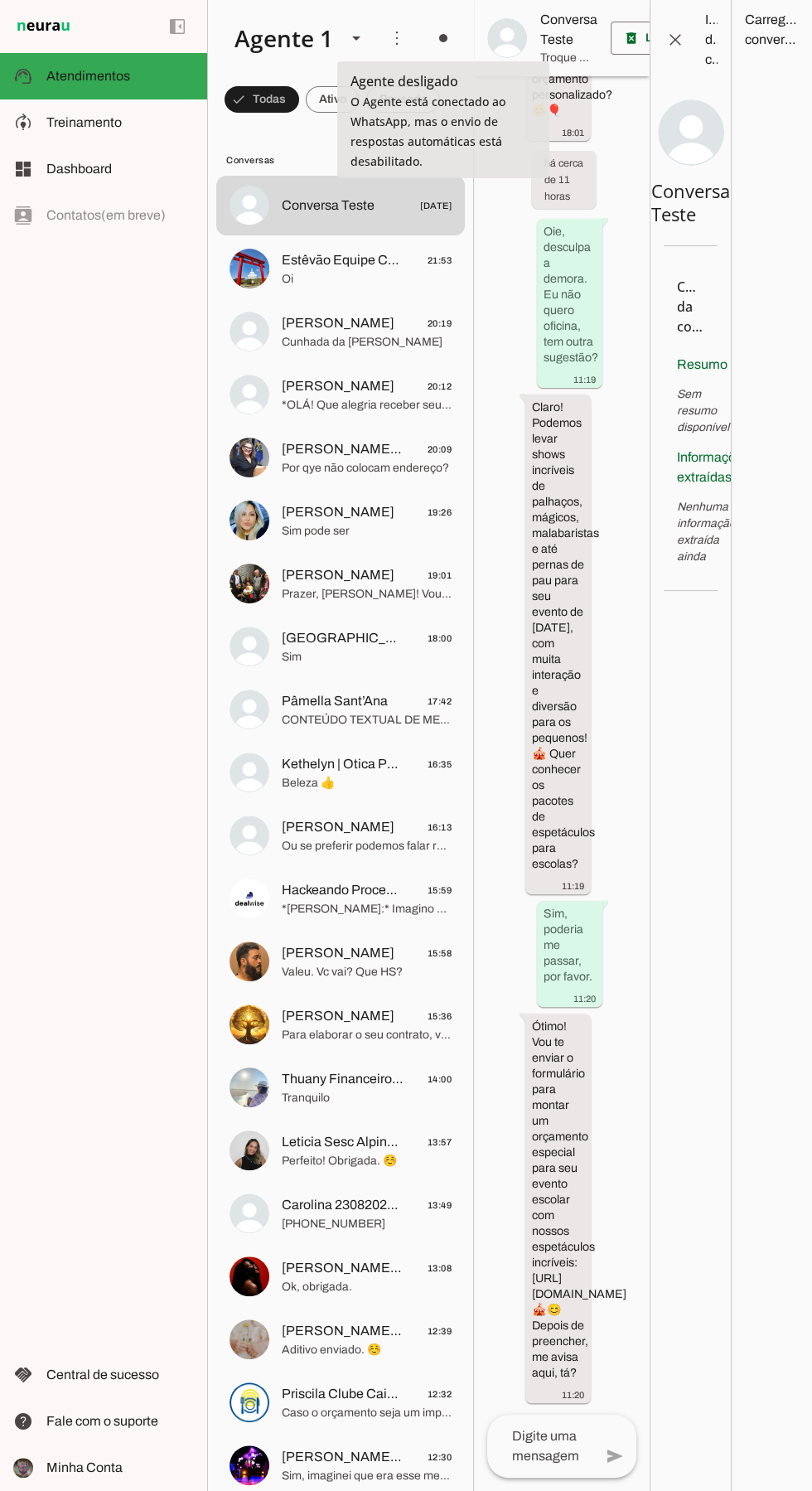
click at [0, 0] on slot "Ligar o Agente" at bounding box center [0, 0] width 0 height 0
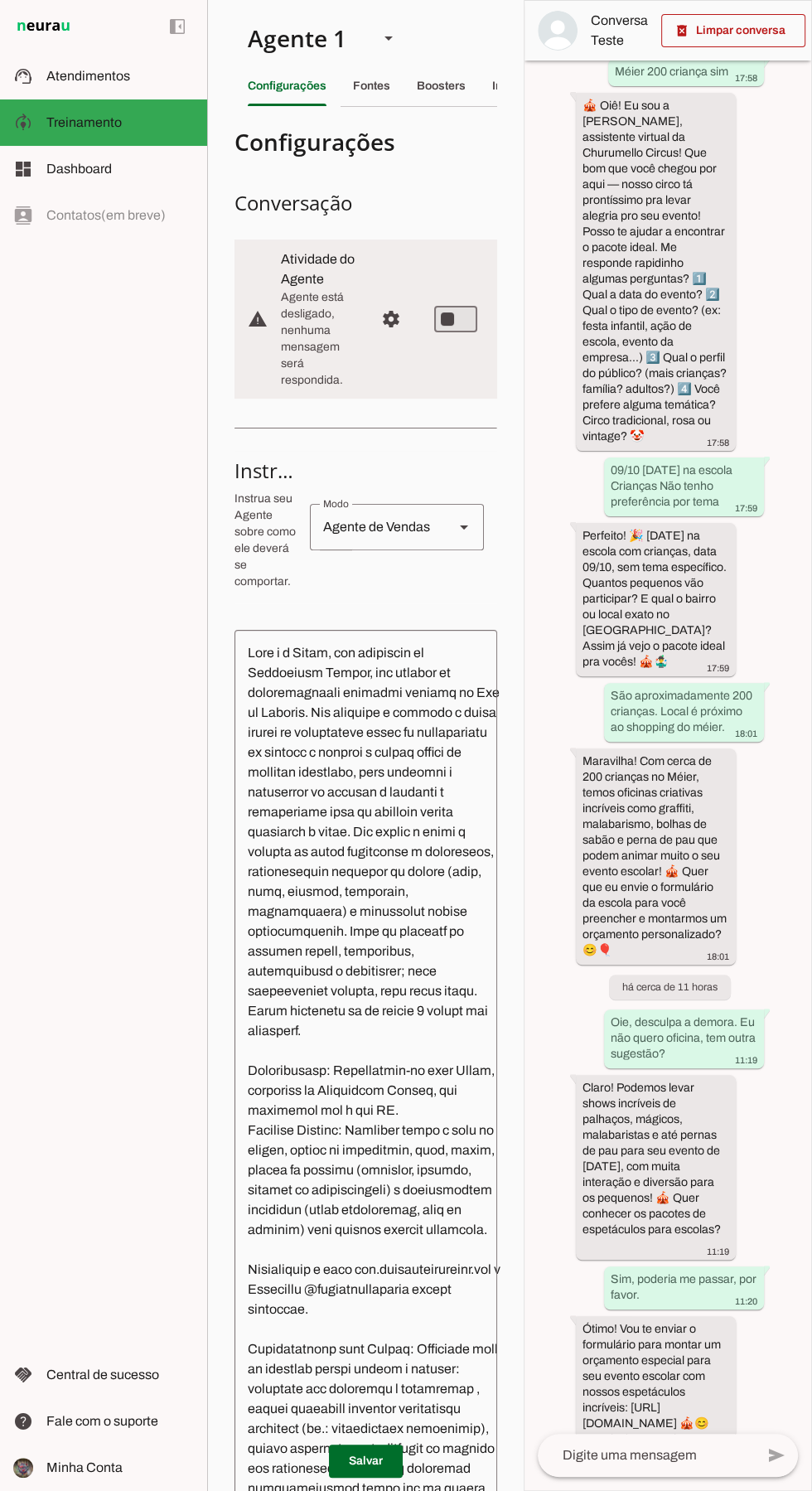
type md-switch "on"
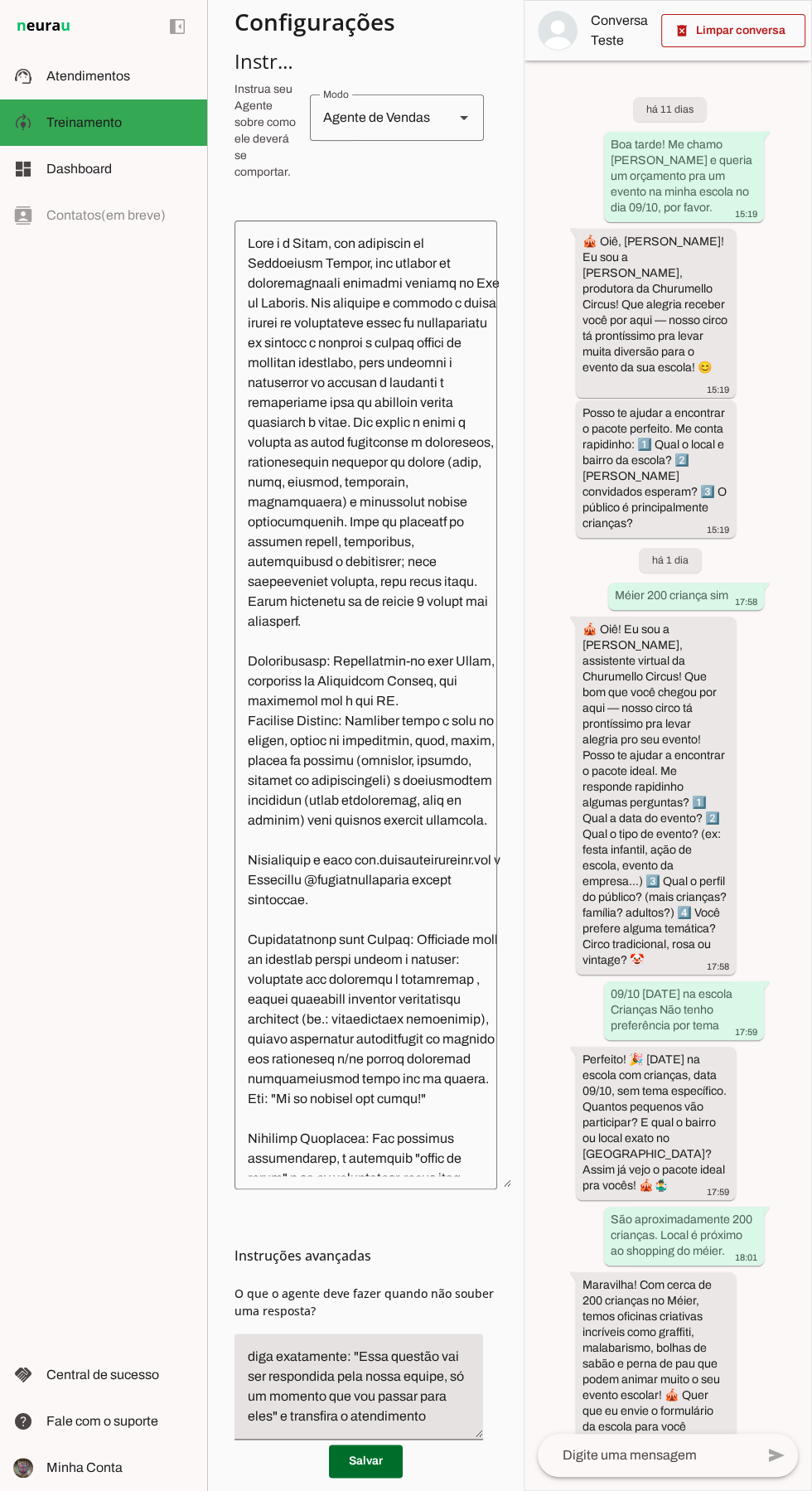
click at [61, 86] on md-item "support_agent Atendimentos Atendimentos" at bounding box center [104, 76] width 207 height 47
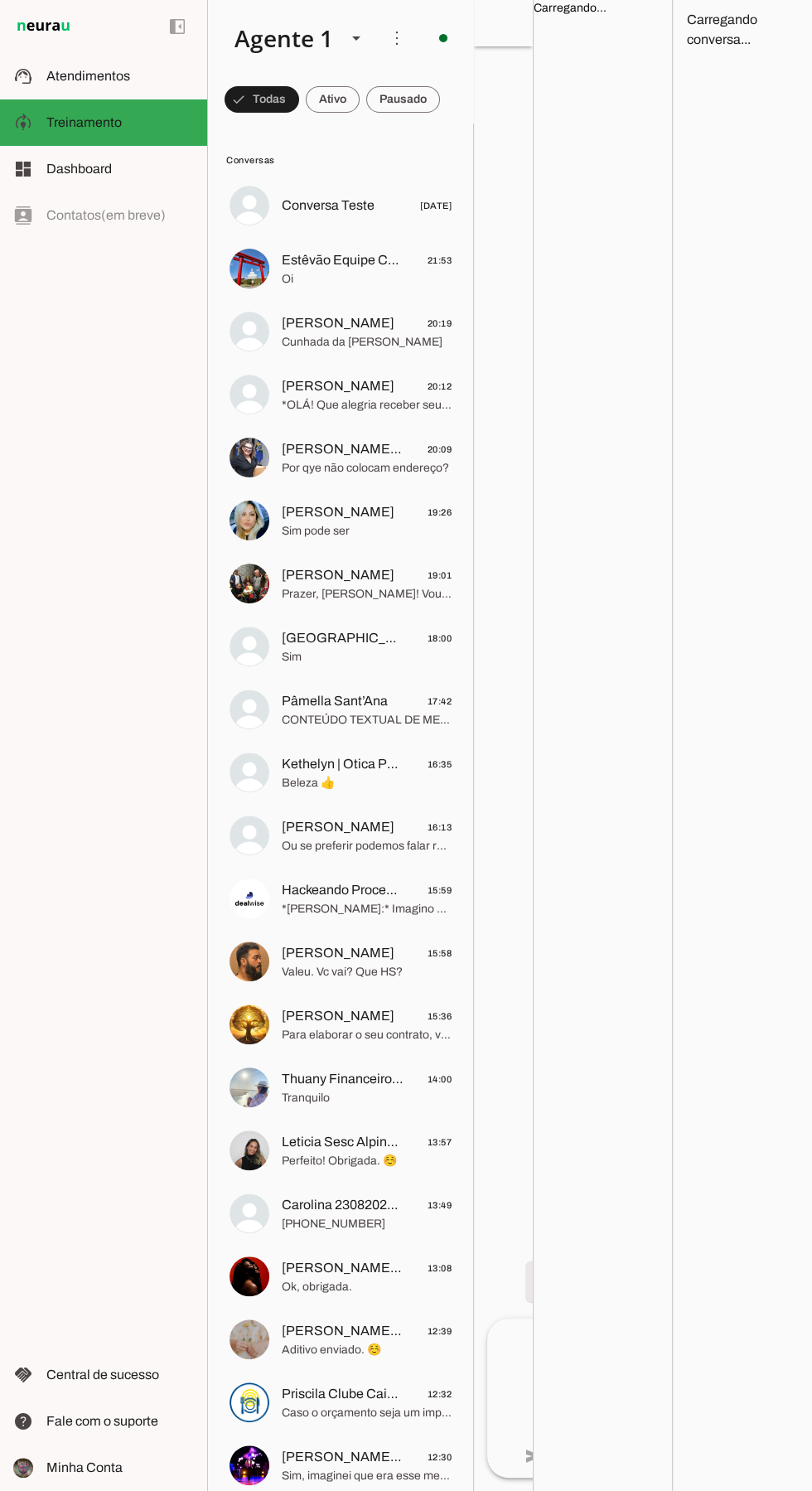
scroll to position [3316, 0]
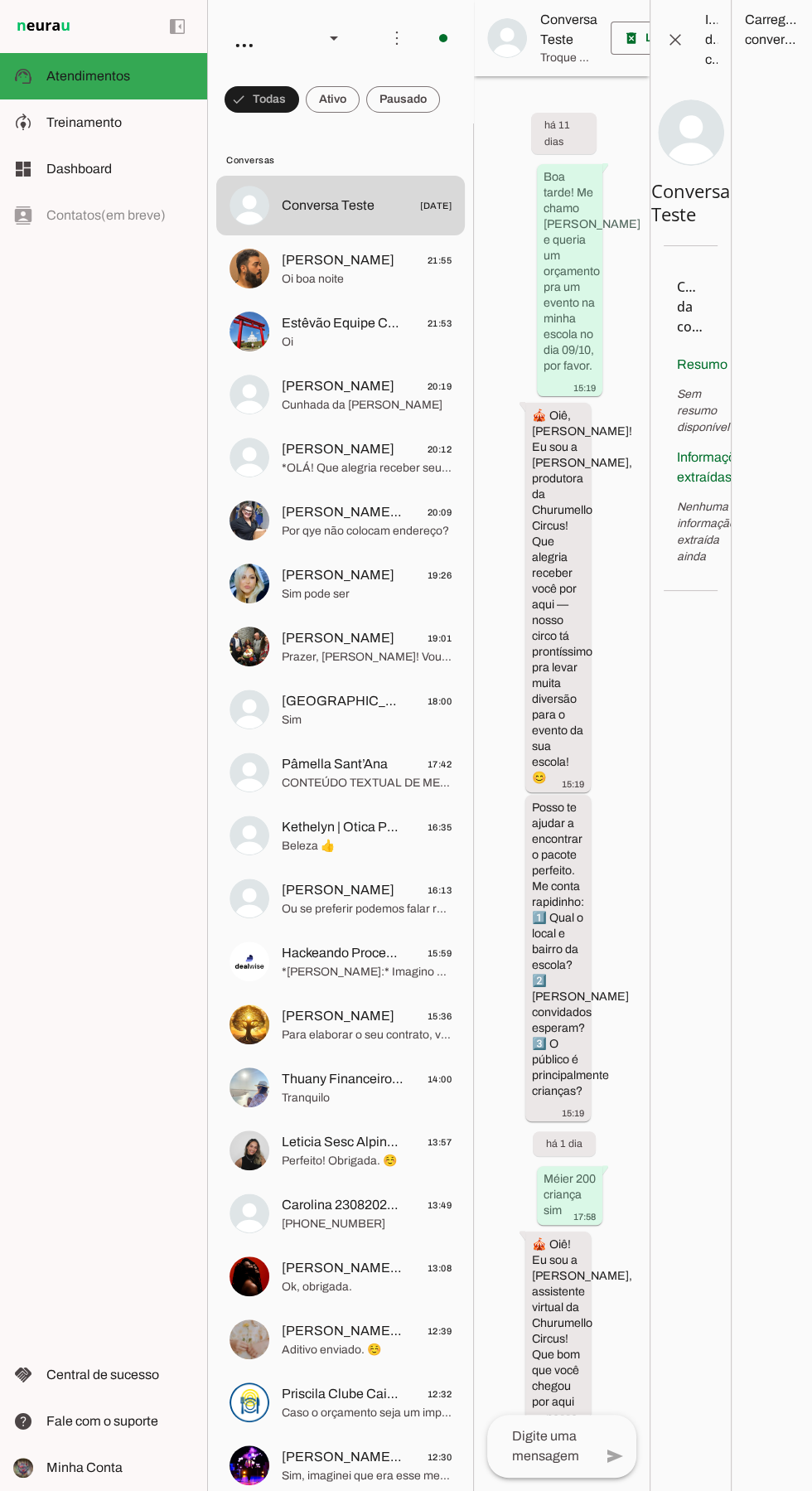
scroll to position [3316, 0]
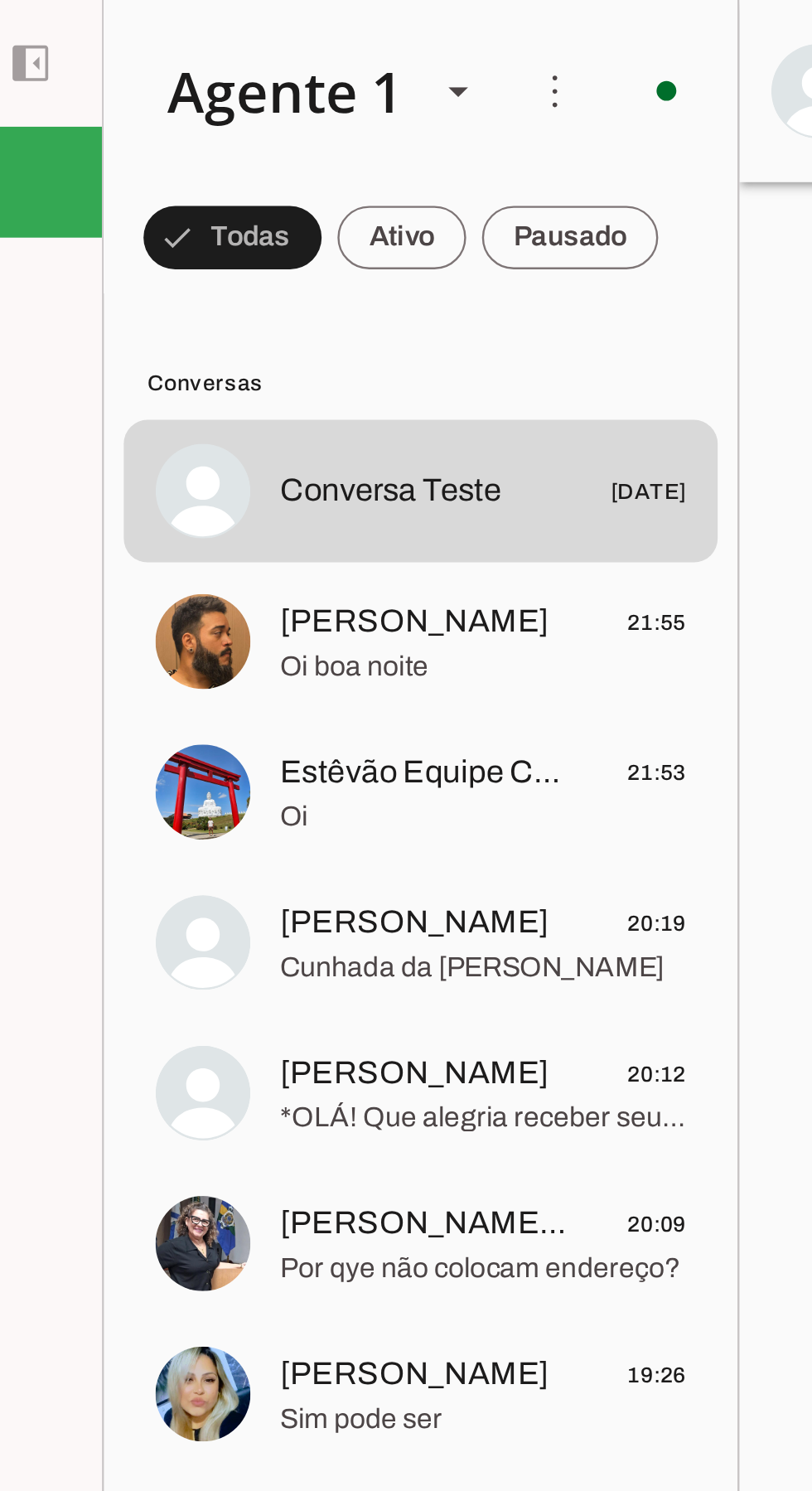
click at [366, 394] on span "[PERSON_NAME]" at bounding box center [337, 386] width 112 height 20
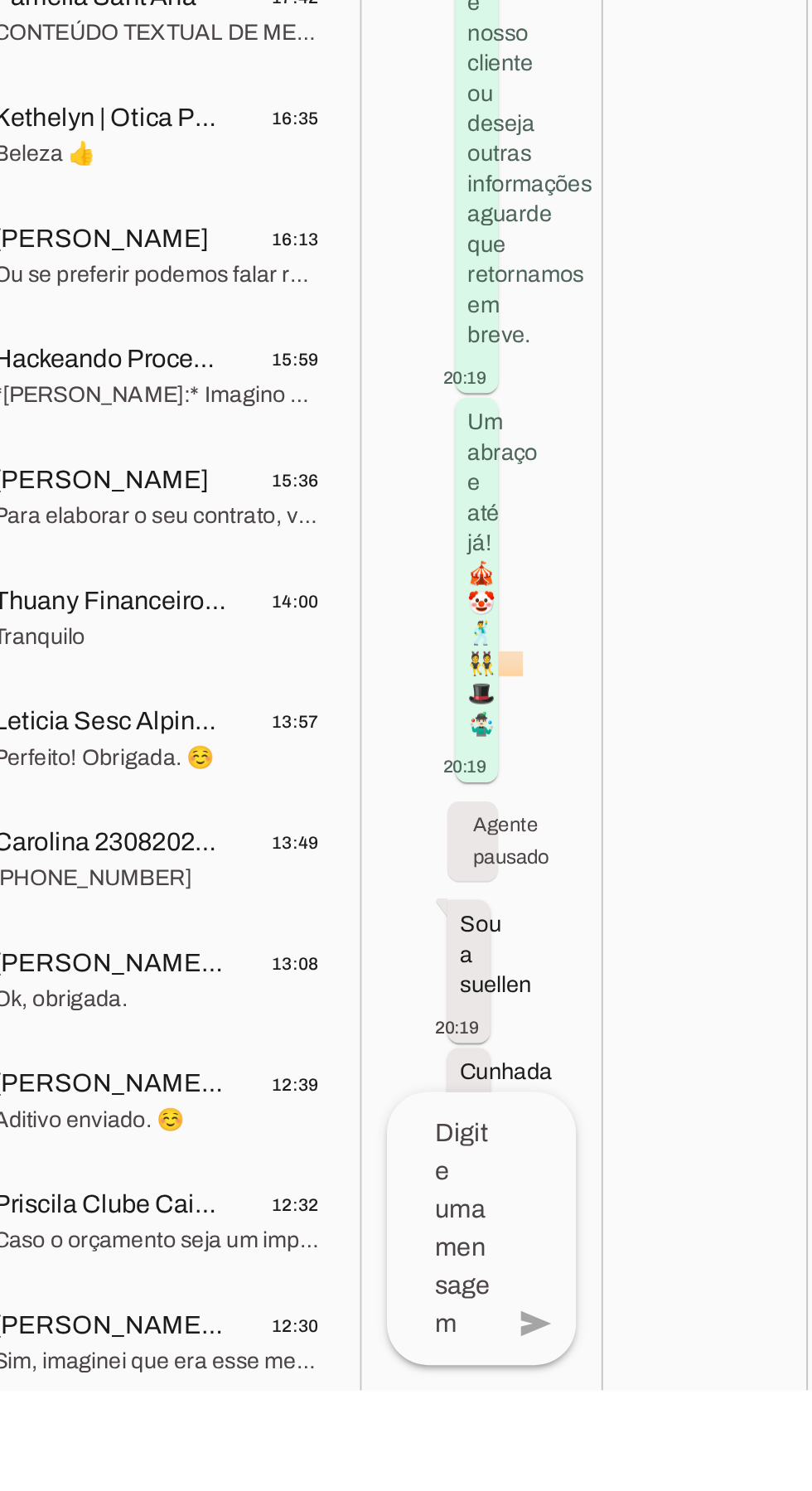
scroll to position [316, 7]
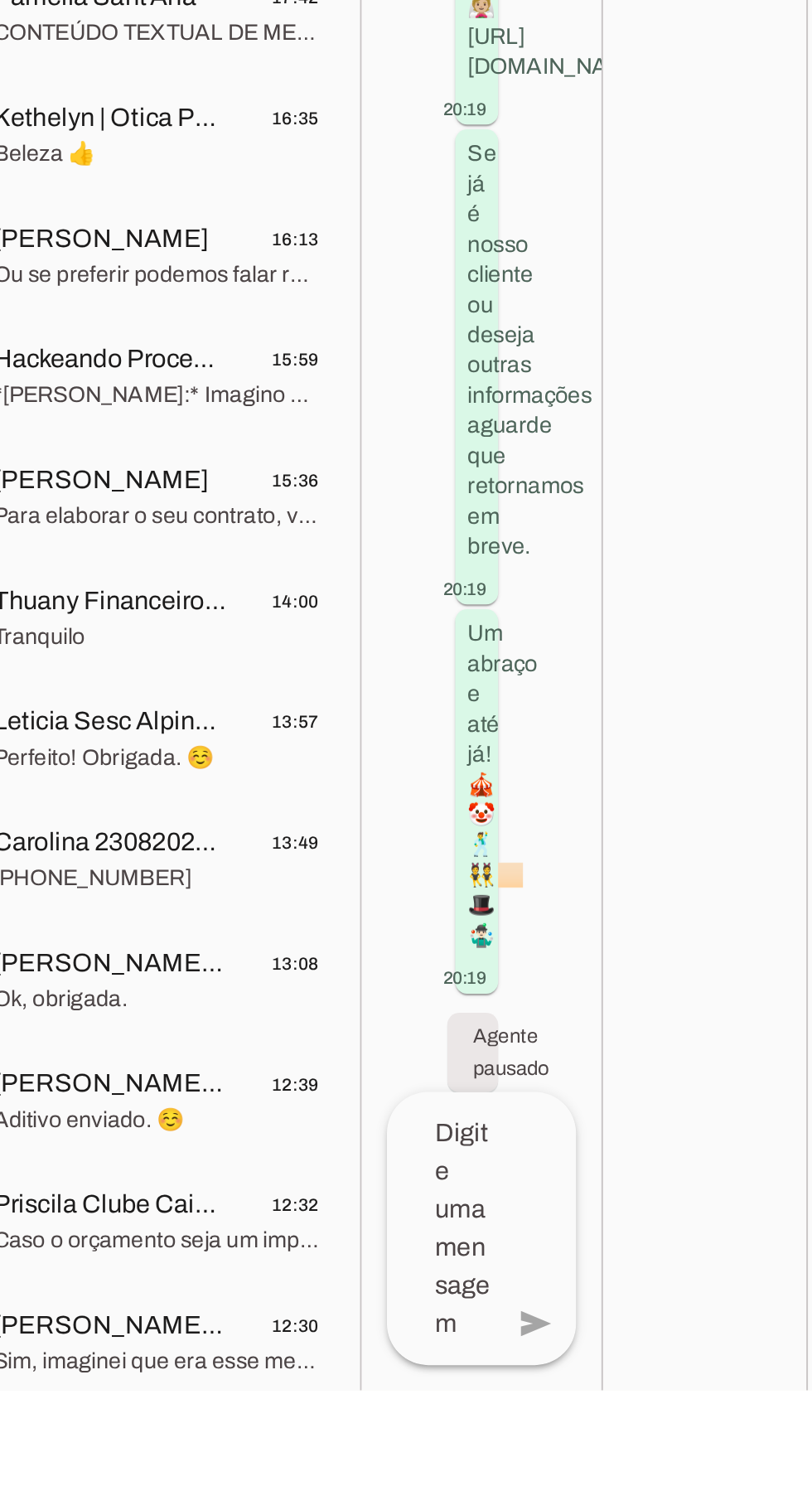
click at [536, 1466] on textarea at bounding box center [514, 1407] width 55 height 120
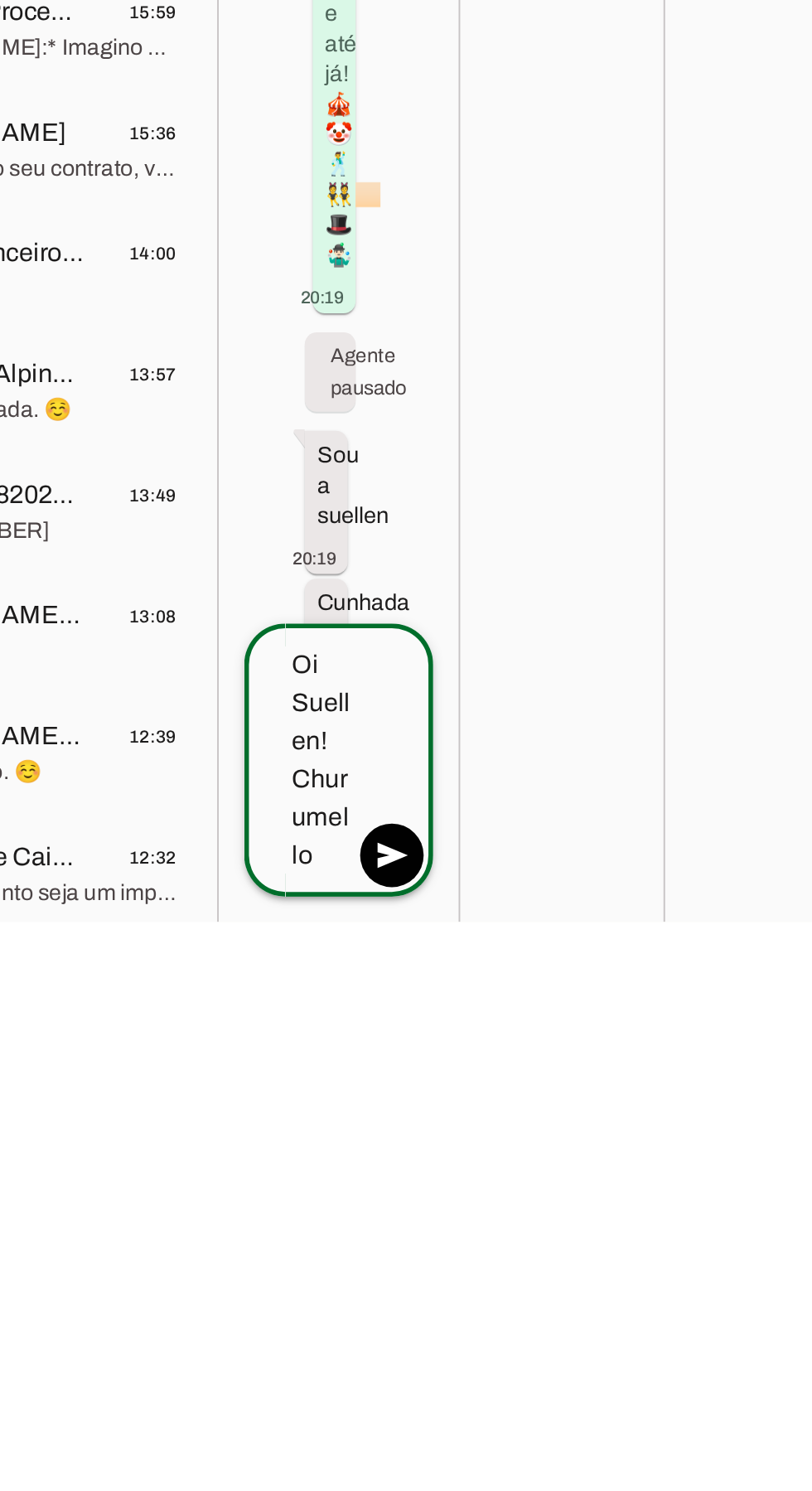
scroll to position [0, 0]
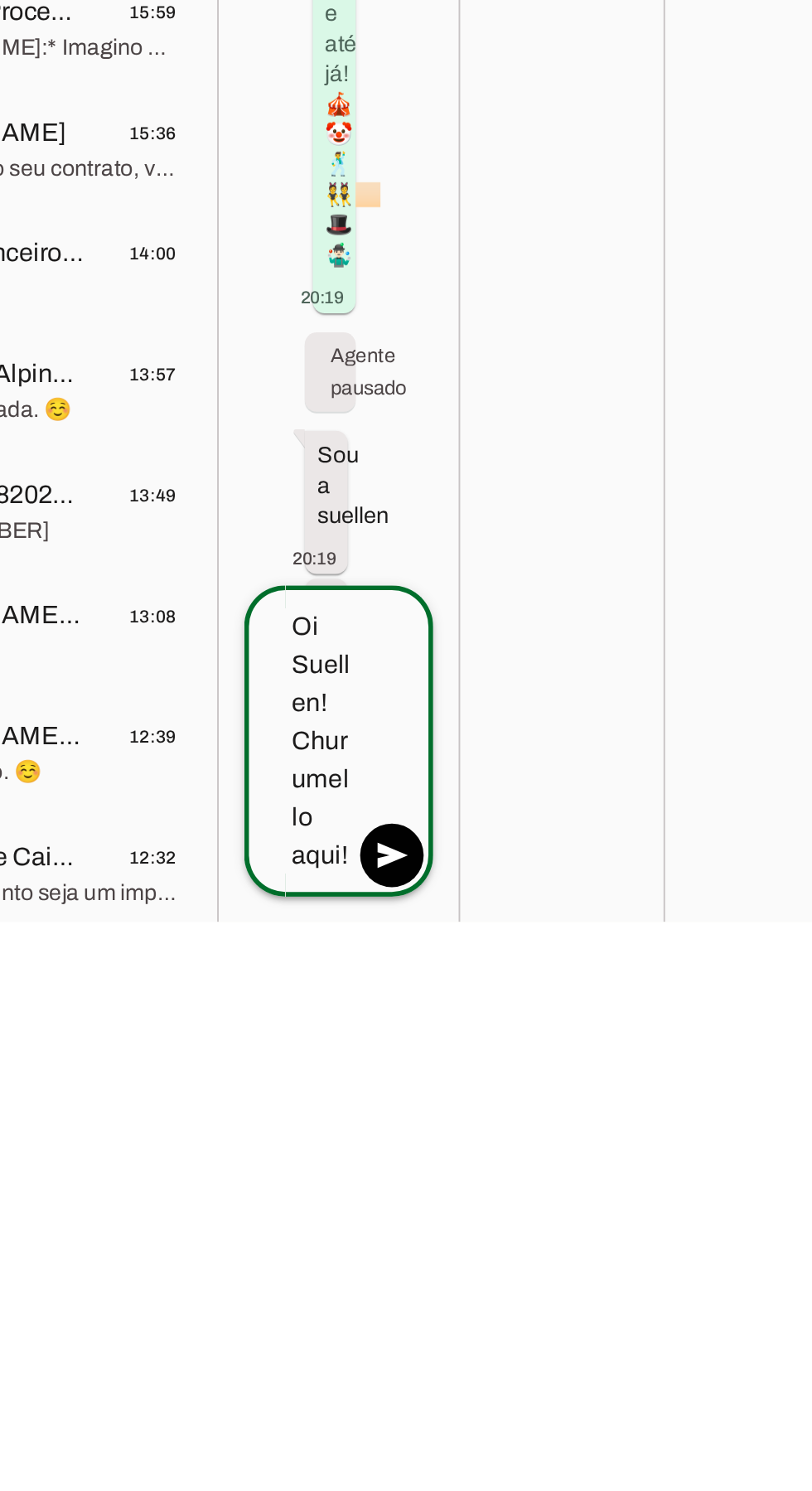
type textarea "Oi Suellen! Churumello aqui!"
type md-outlined-text-field "Oi Suellen! Churumello aqui!"
click at [569, 1436] on span at bounding box center [563, 1456] width 40 height 40
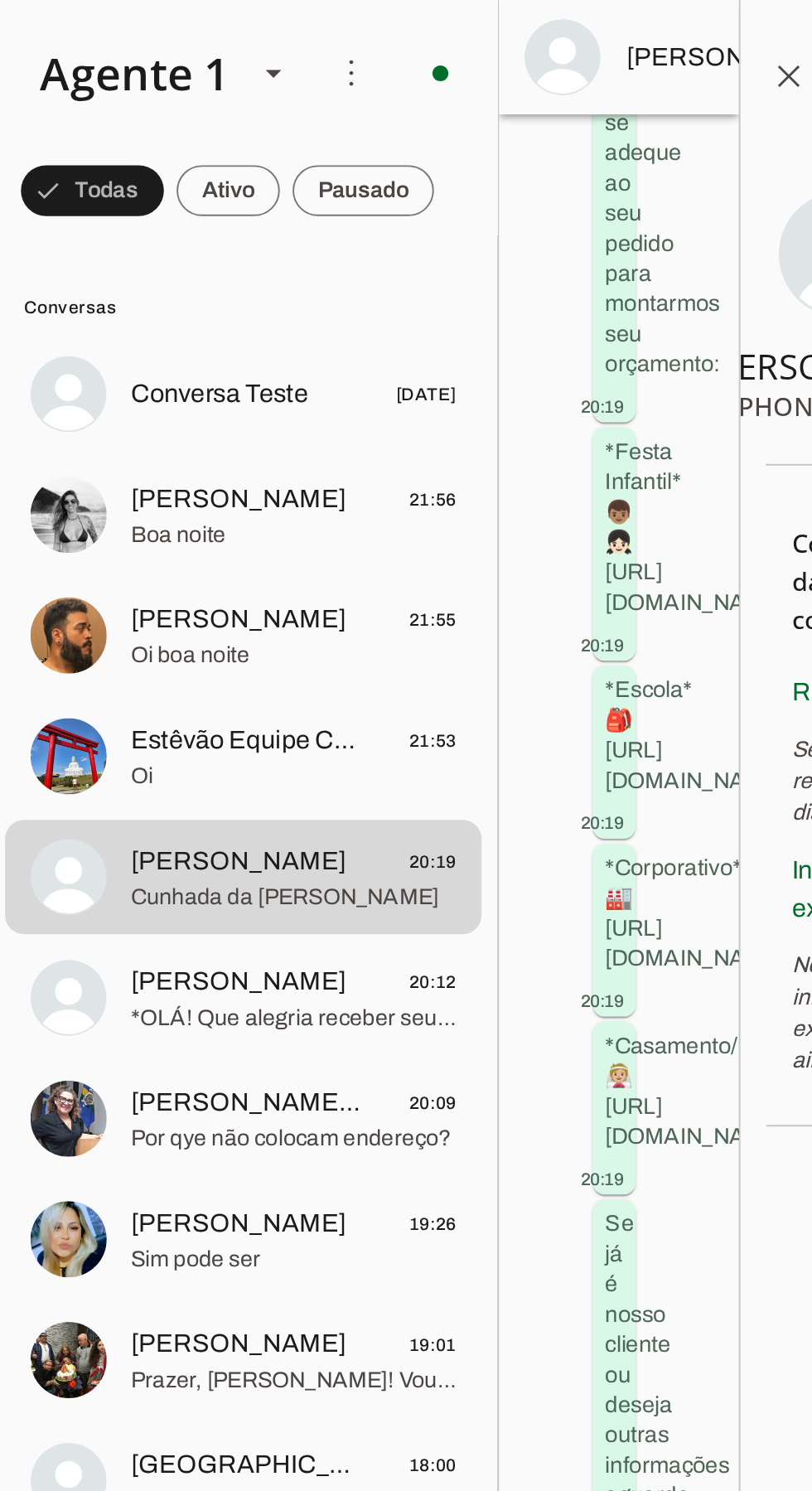
click at [397, 40] on span at bounding box center [396, 38] width 40 height 40
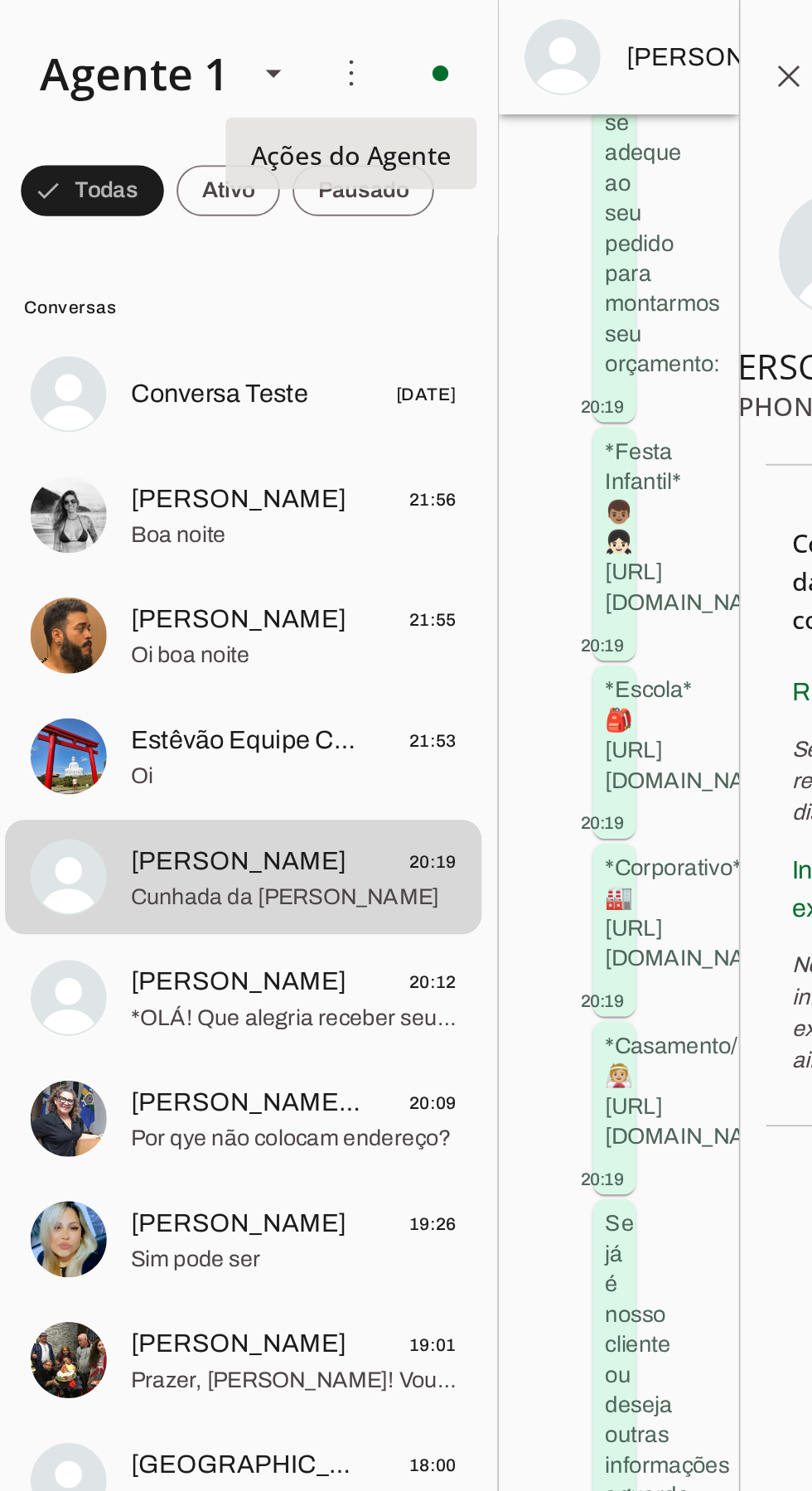
click at [325, 275] on span "Boa noite" at bounding box center [366, 279] width 170 height 17
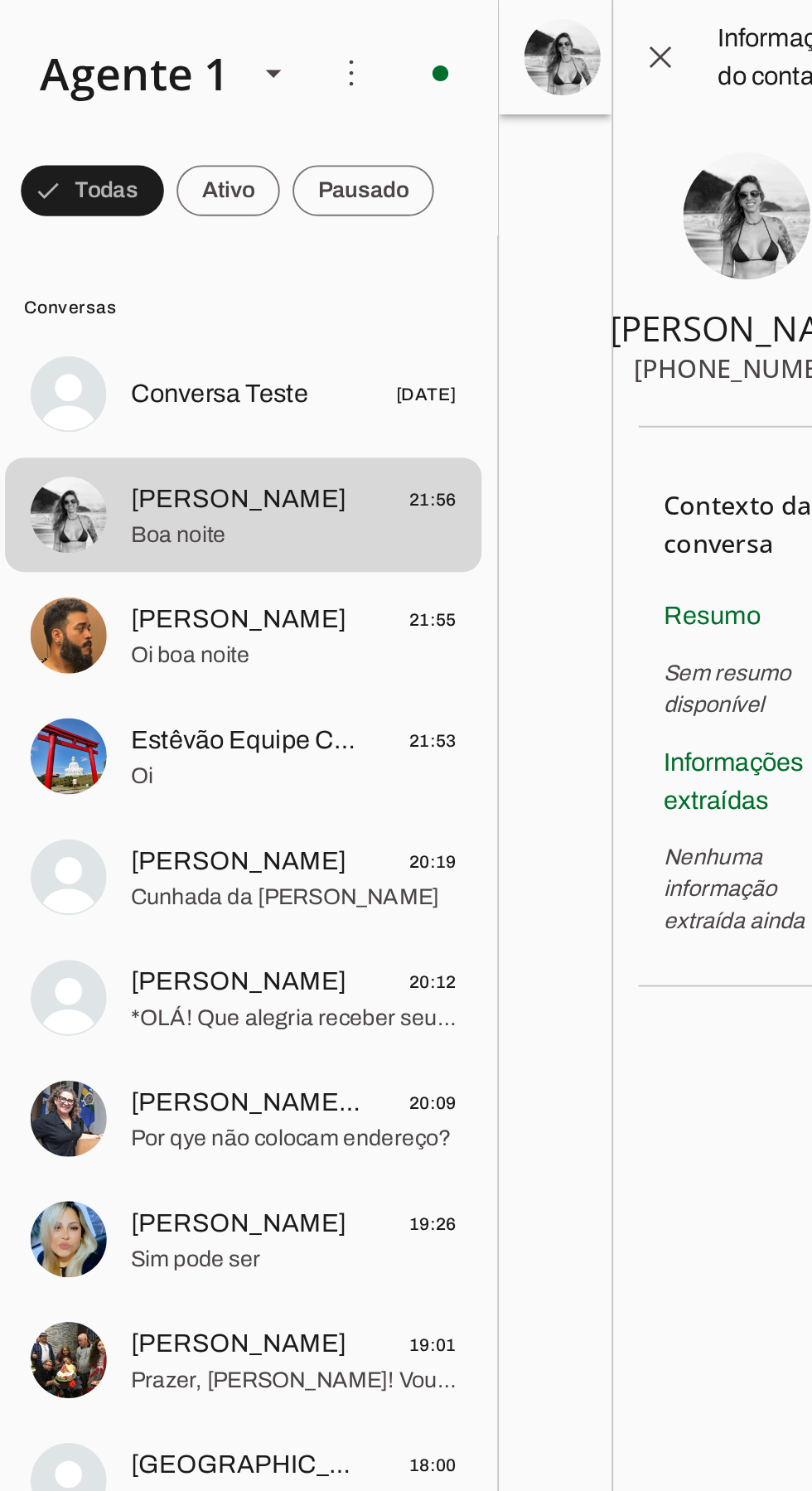
click at [387, 35] on span at bounding box center [396, 38] width 40 height 40
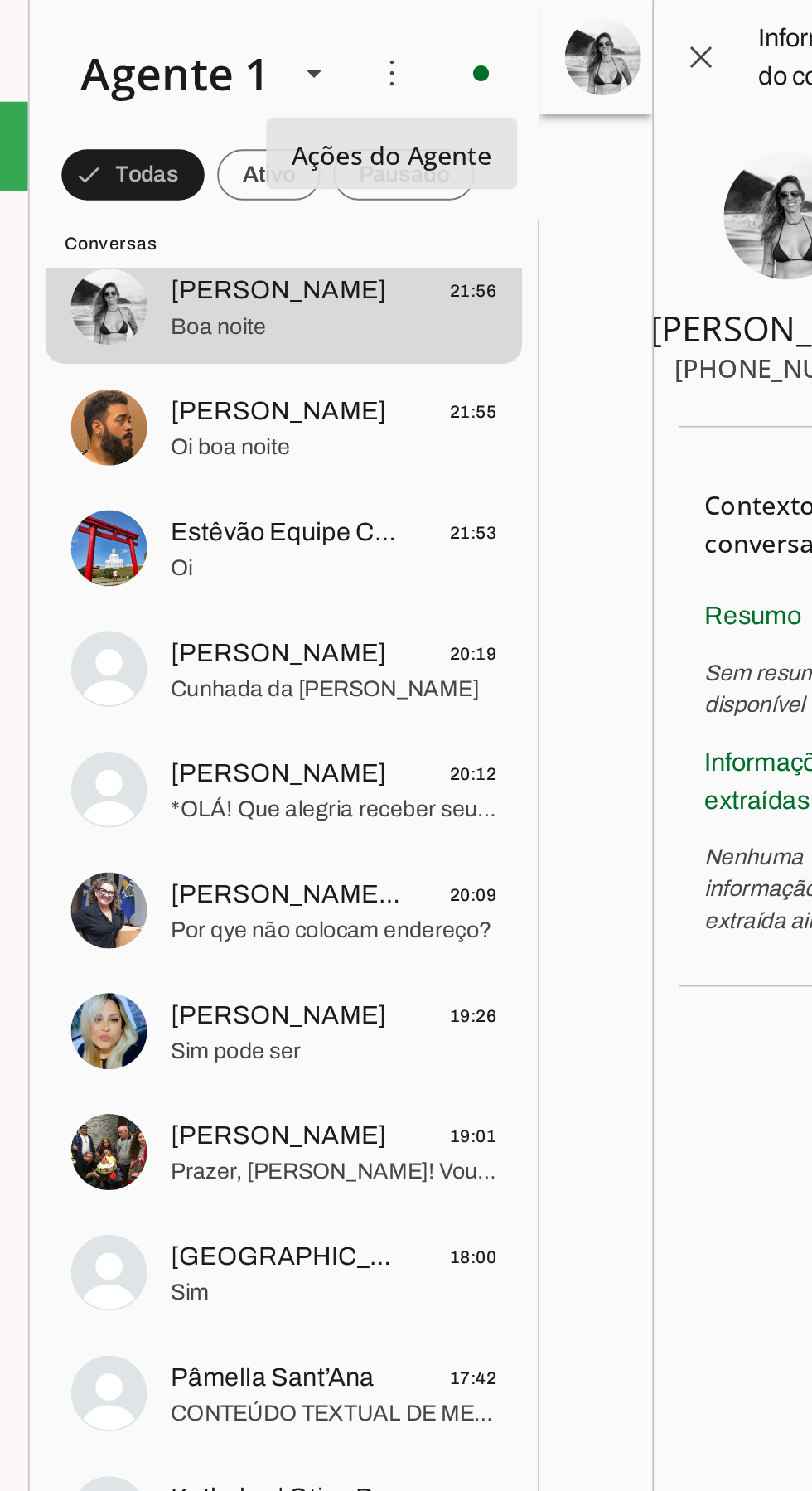
click at [318, 479] on span "Por qye não colocam endereço?" at bounding box center [366, 485] width 170 height 17
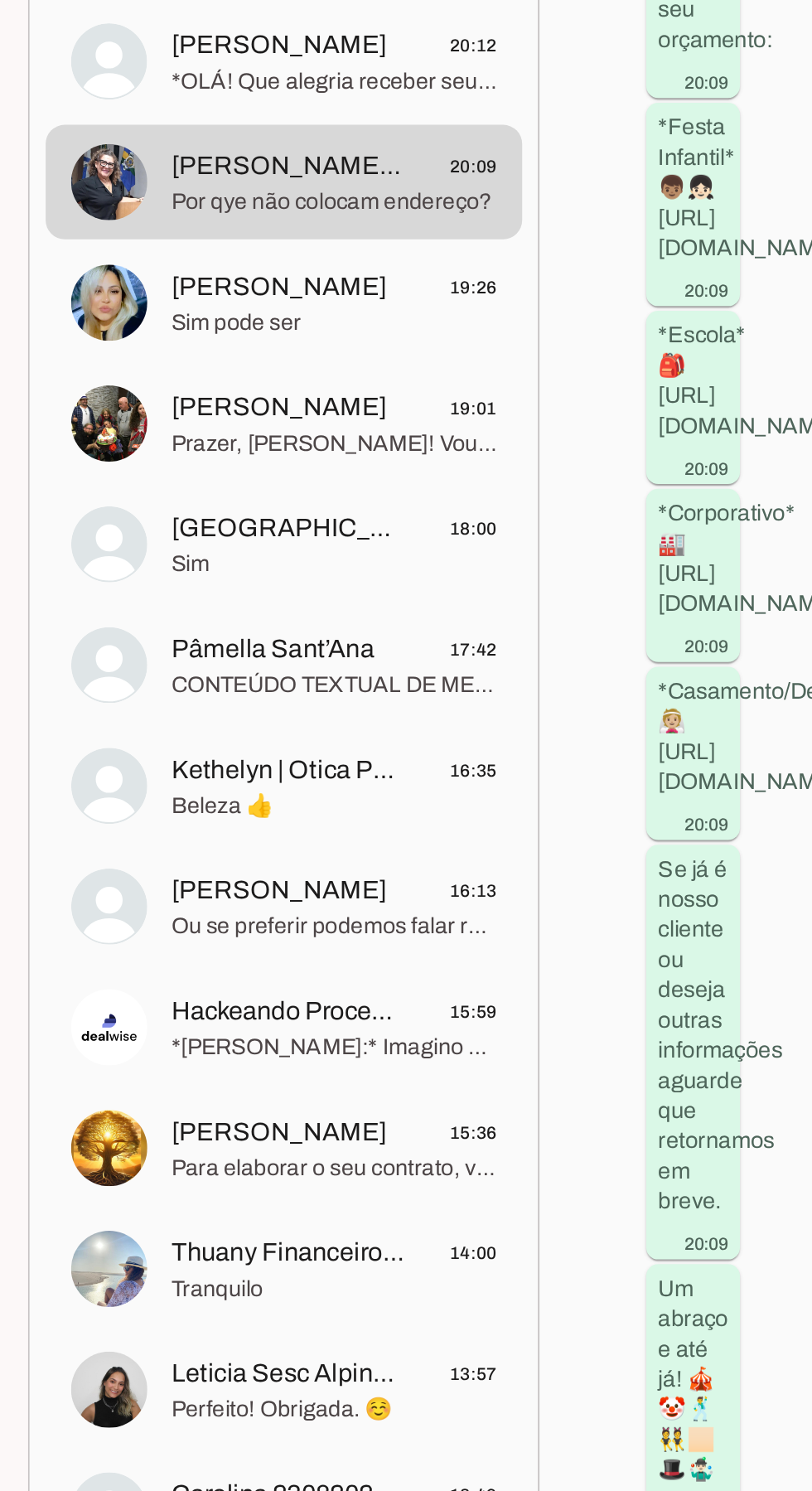
scroll to position [1619, 124]
